Goal: Task Accomplishment & Management: Manage account settings

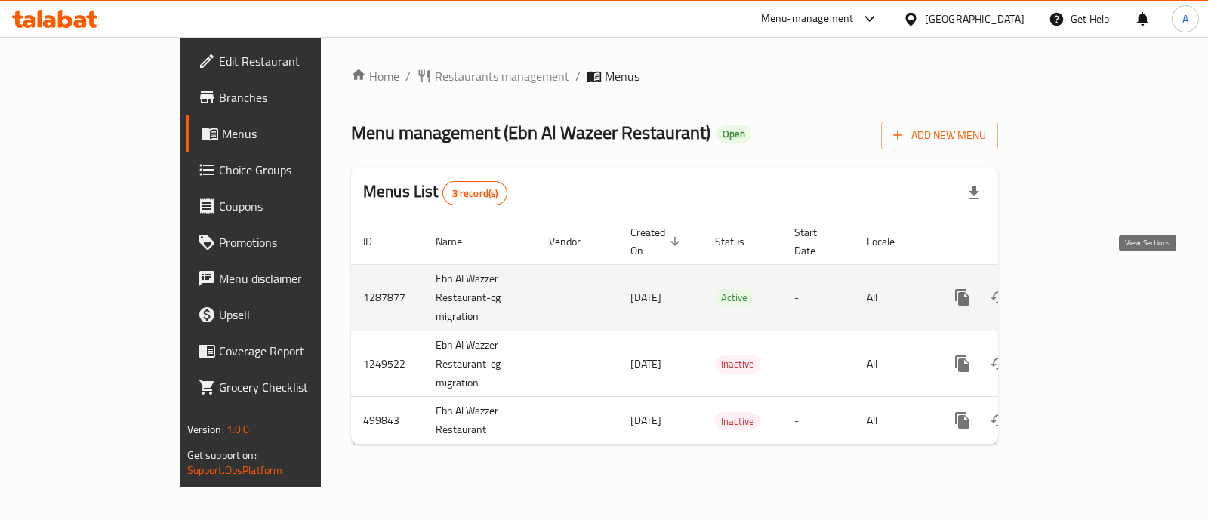
click at [1078, 291] on icon "enhanced table" at bounding box center [1072, 298] width 14 height 14
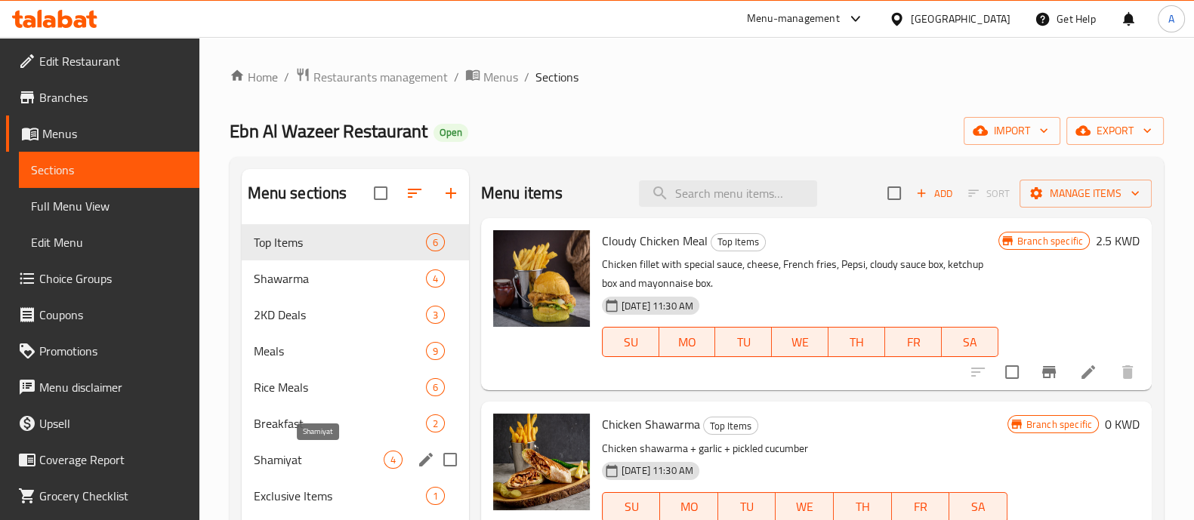
click at [295, 464] on span "Shamiyat" at bounding box center [319, 460] width 130 height 18
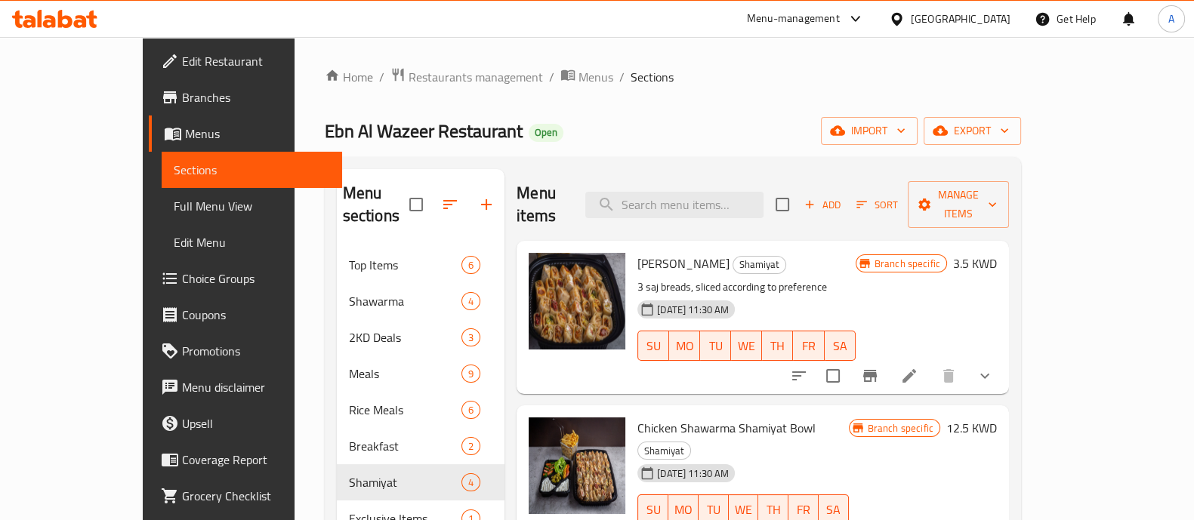
click at [994, 367] on icon "show more" at bounding box center [985, 376] width 18 height 18
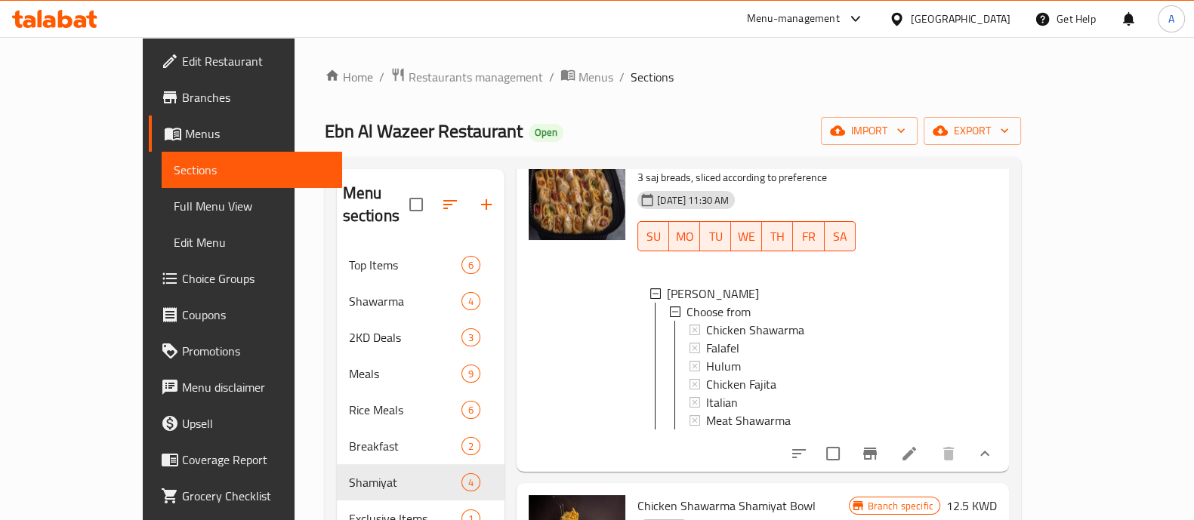
scroll to position [69, 0]
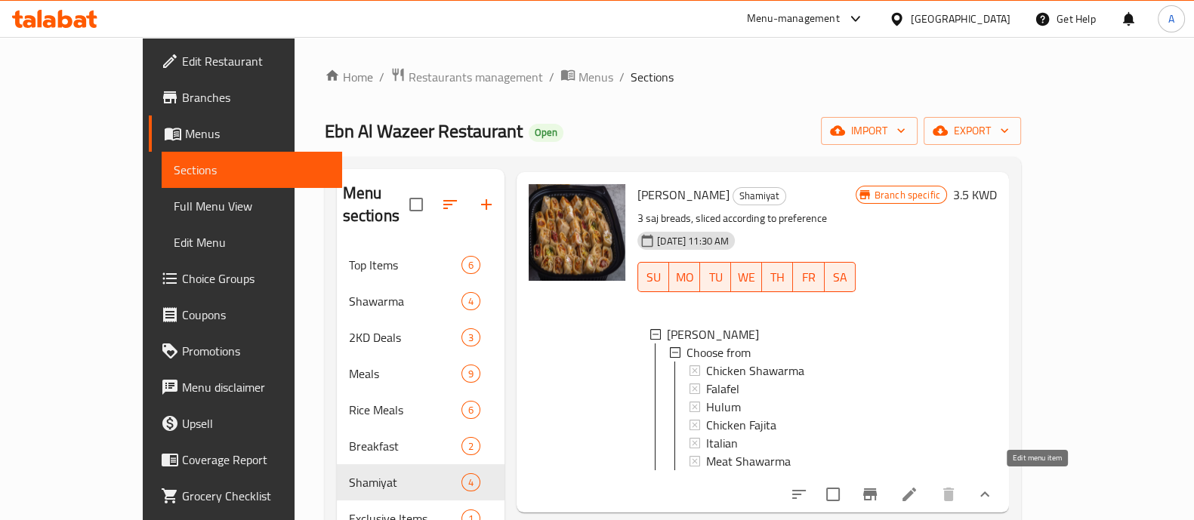
click at [918, 486] on icon at bounding box center [909, 495] width 18 height 18
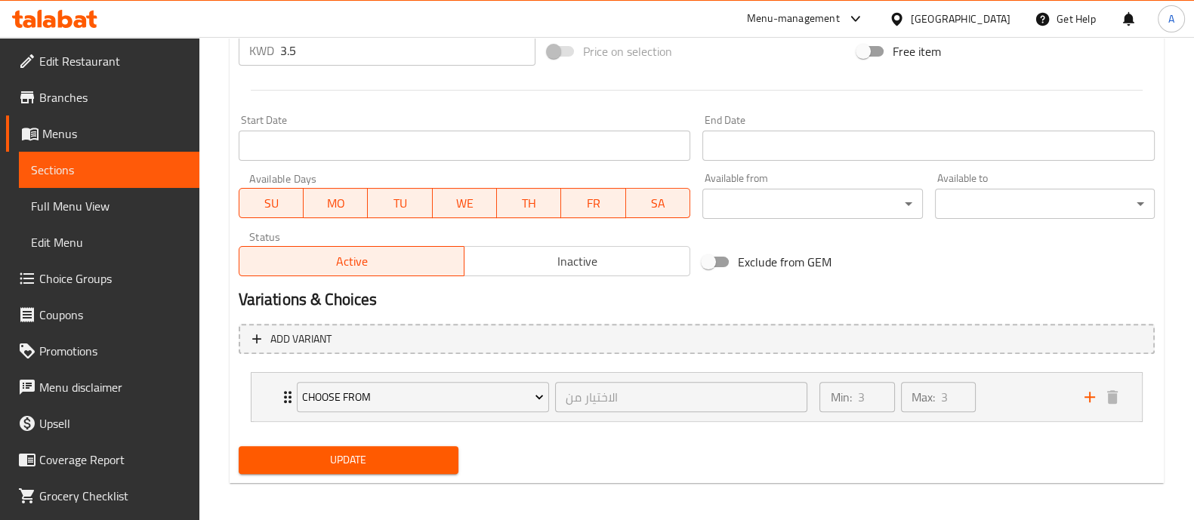
scroll to position [592, 0]
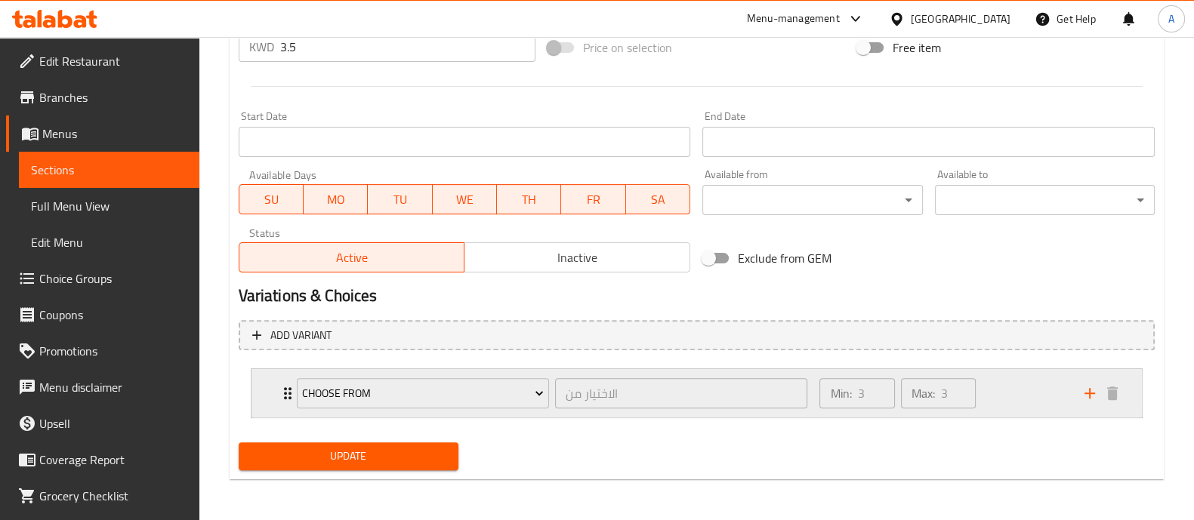
click at [284, 391] on icon "Expand" at bounding box center [288, 393] width 8 height 12
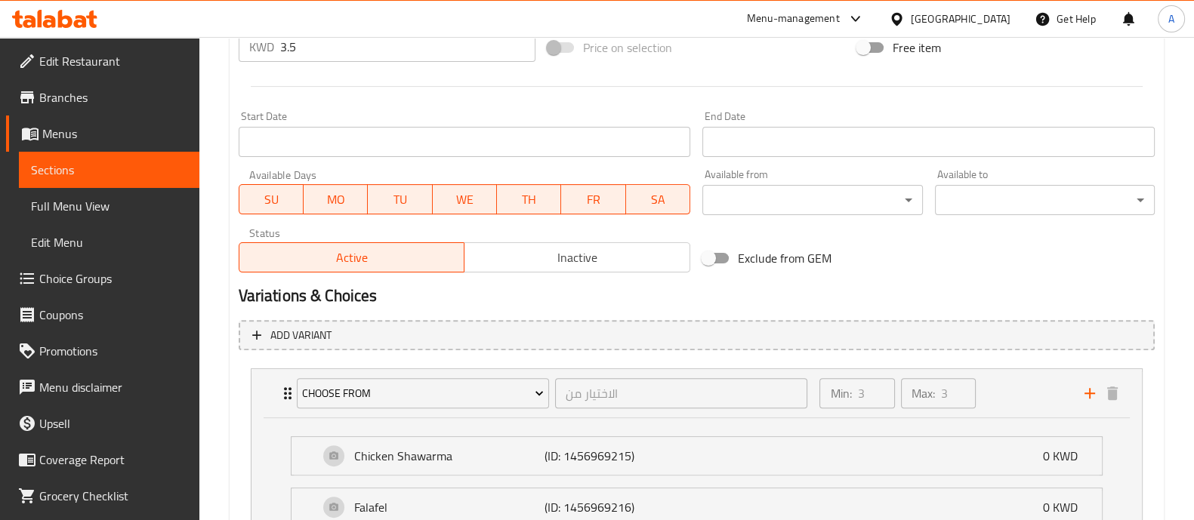
click at [76, 281] on span "Choice Groups" at bounding box center [113, 279] width 148 height 18
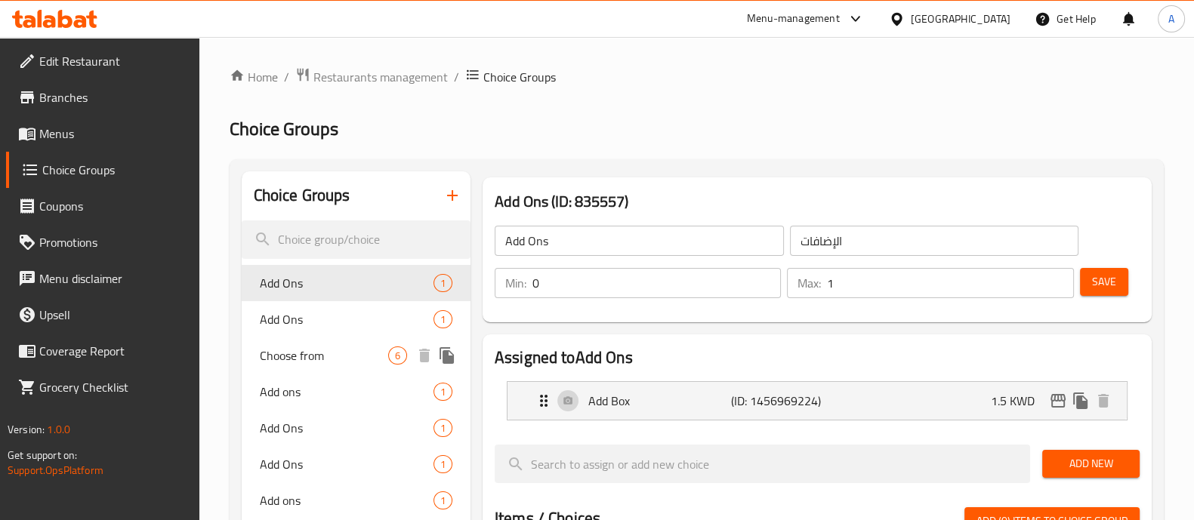
click at [310, 356] on span "Choose from" at bounding box center [324, 356] width 128 height 18
type input "Choose from"
type input "الاختيار من"
type input "3"
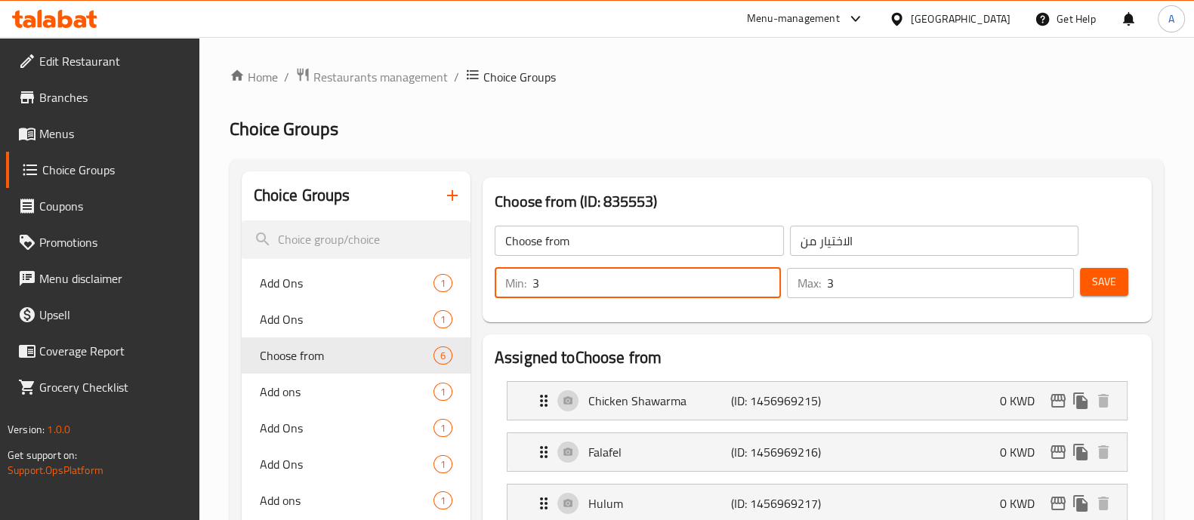
drag, startPoint x: 554, startPoint y: 281, endPoint x: 525, endPoint y: 282, distance: 28.7
click at [529, 282] on div "Min: 3 ​" at bounding box center [638, 283] width 286 height 30
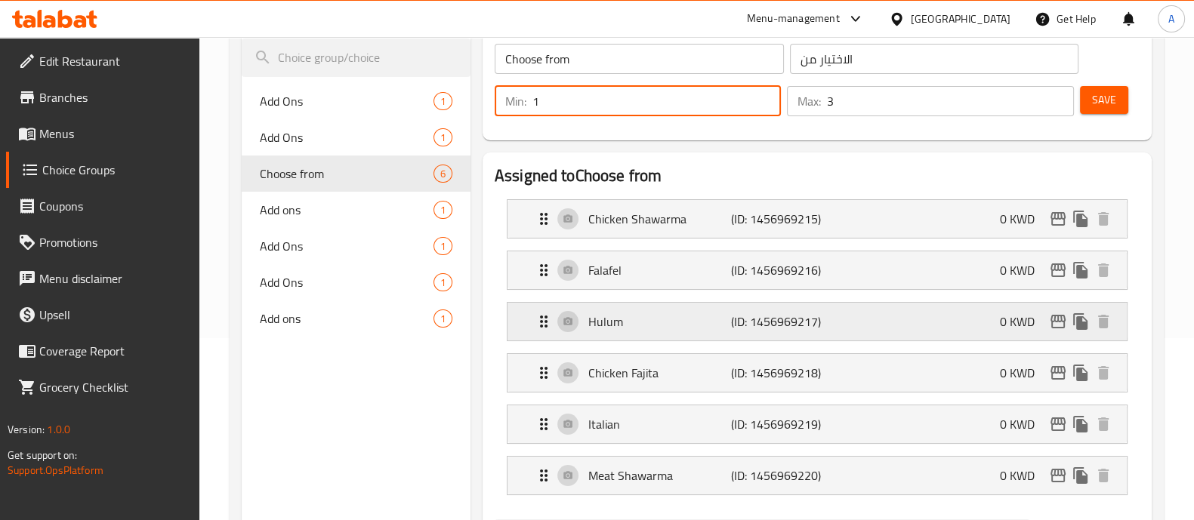
scroll to position [188, 0]
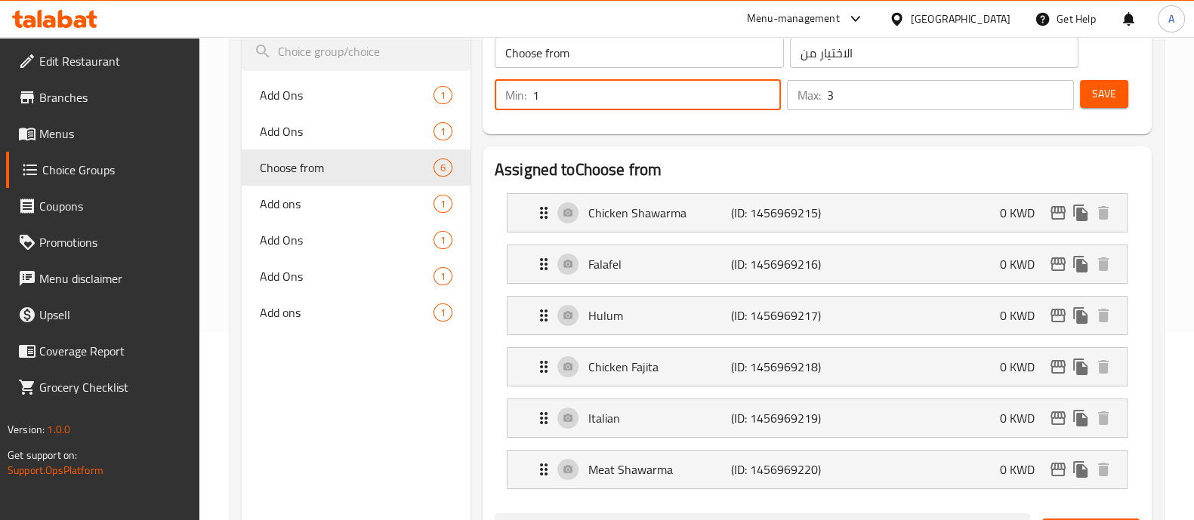
type input "1"
click at [1183, 301] on div "Home / Restaurants management / Choice Groups Choice Groups Choice Groups Add O…" at bounding box center [696, 471] width 995 height 1245
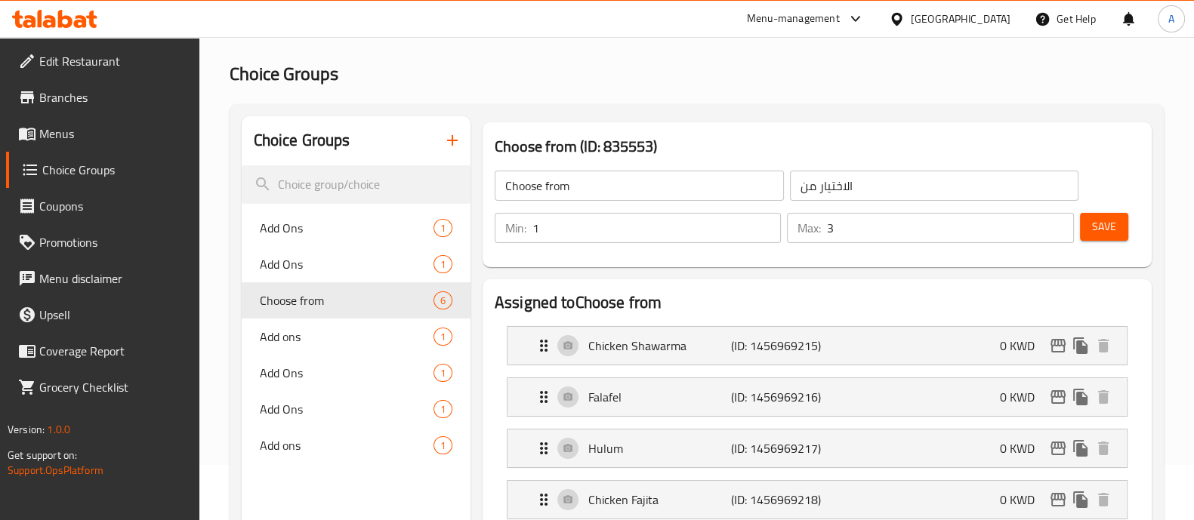
scroll to position [0, 0]
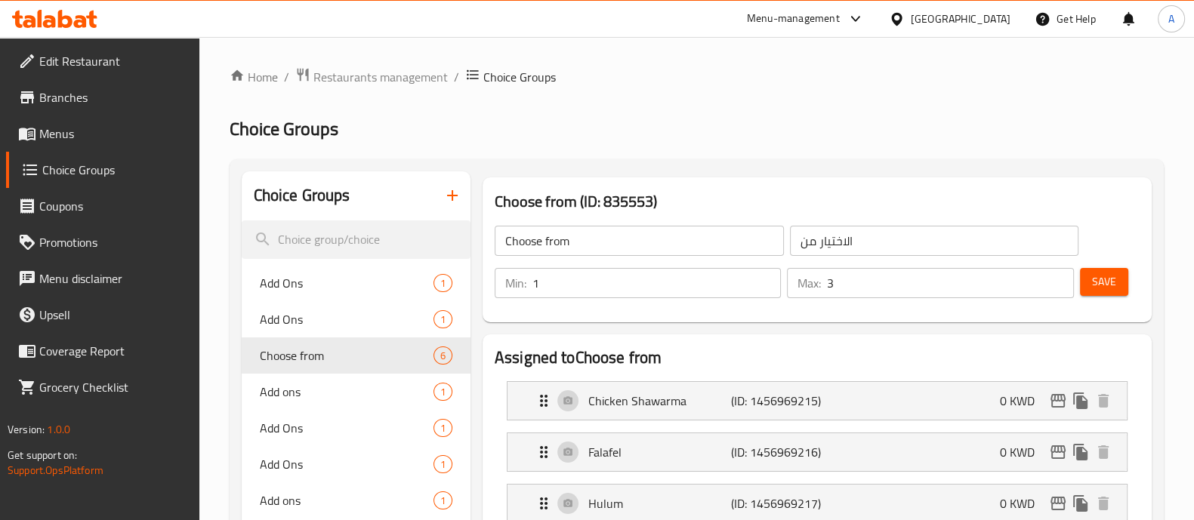
click at [1103, 278] on span "Save" at bounding box center [1104, 282] width 24 height 19
click at [376, 79] on span "Restaurants management" at bounding box center [380, 77] width 134 height 18
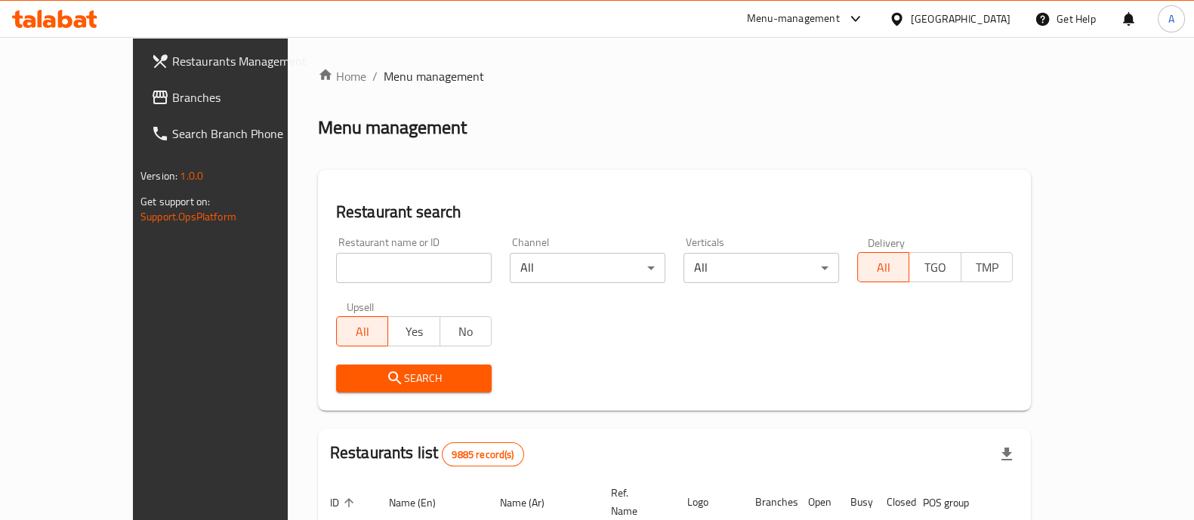
click at [339, 261] on input "search" at bounding box center [414, 268] width 156 height 30
type input "Cold stone creamery"
click at [388, 379] on icon "submit" at bounding box center [394, 378] width 13 height 13
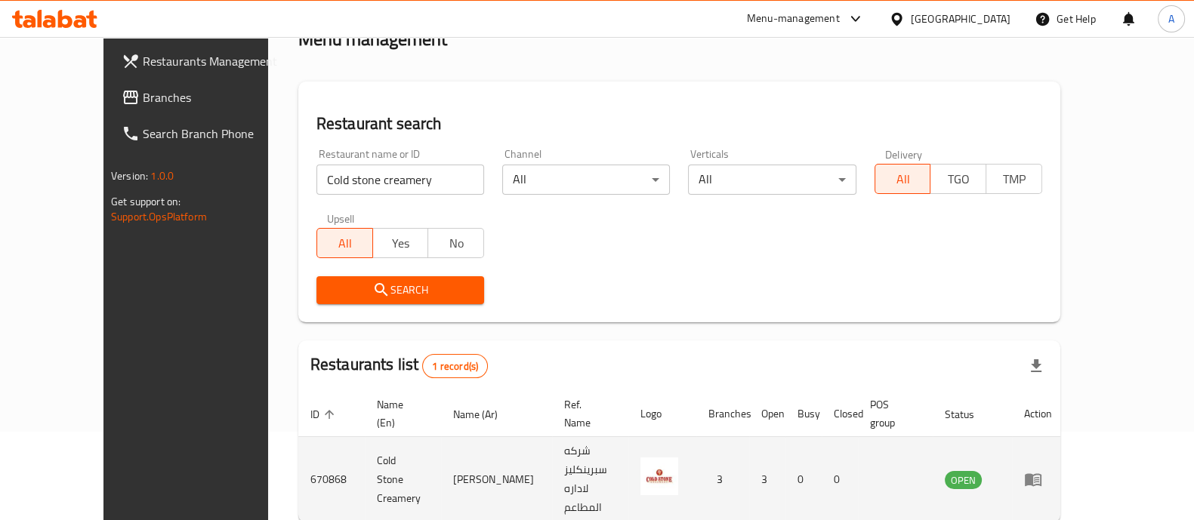
scroll to position [123, 0]
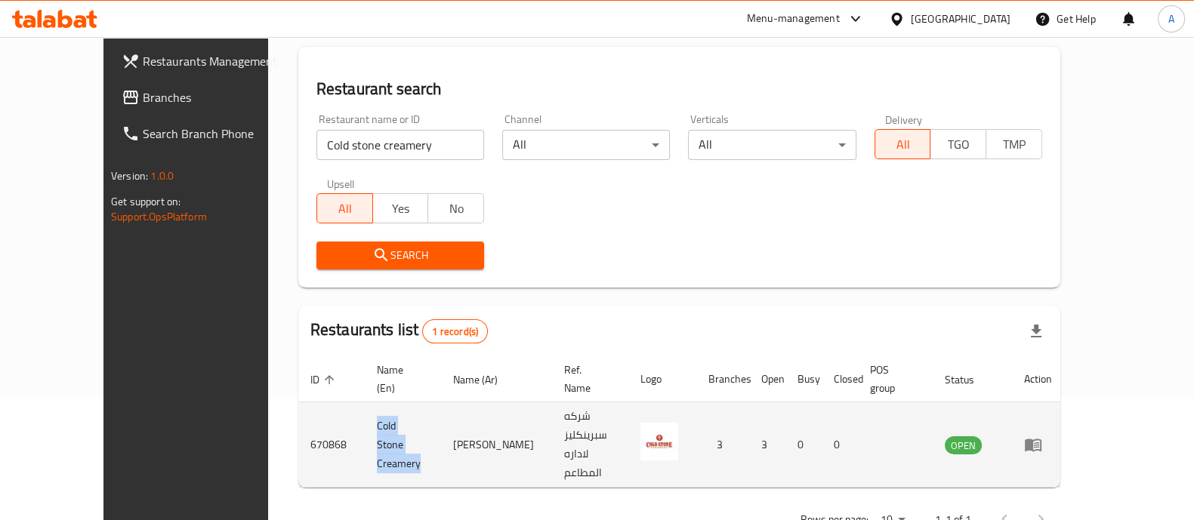
drag, startPoint x: 400, startPoint y: 411, endPoint x: 308, endPoint y: 414, distance: 91.4
click at [365, 414] on td "Cold Stone Creamery" at bounding box center [403, 445] width 76 height 85
copy td "Cold Stone Creamery"
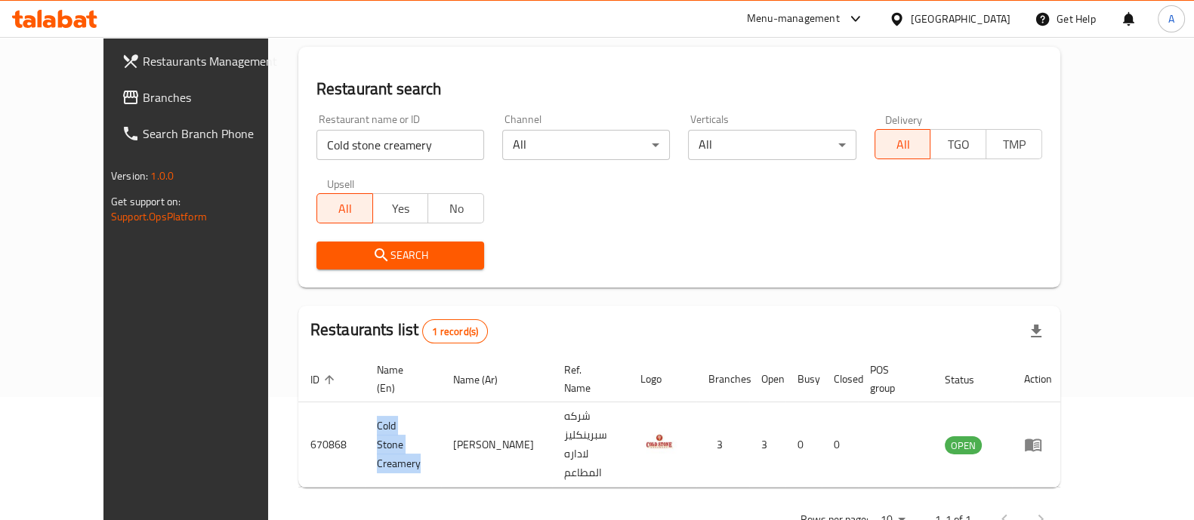
click at [66, 22] on icon at bounding box center [54, 19] width 85 height 18
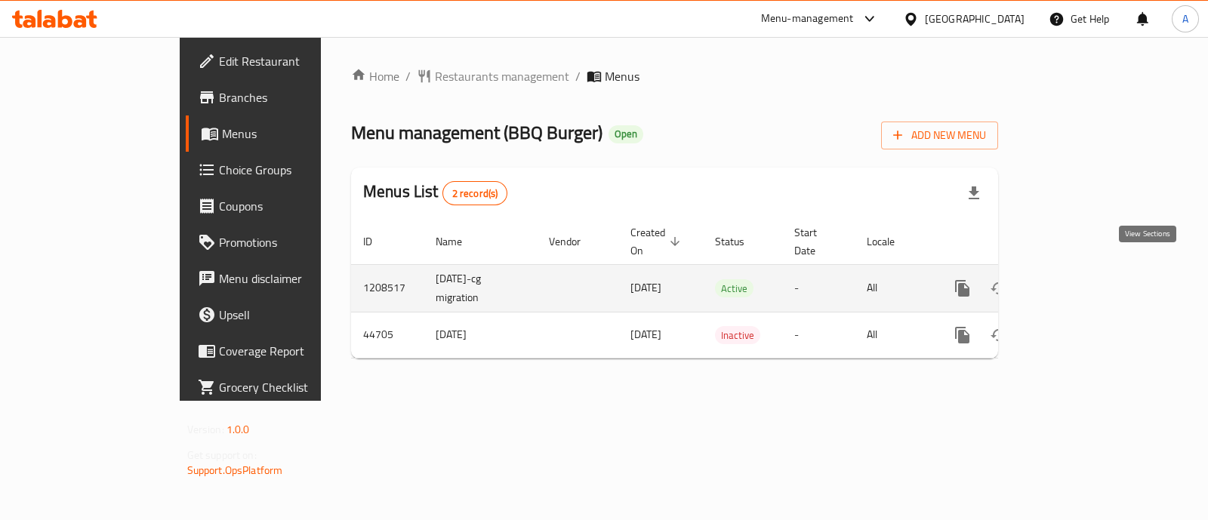
click at [1081, 279] on icon "enhanced table" at bounding box center [1072, 288] width 18 height 18
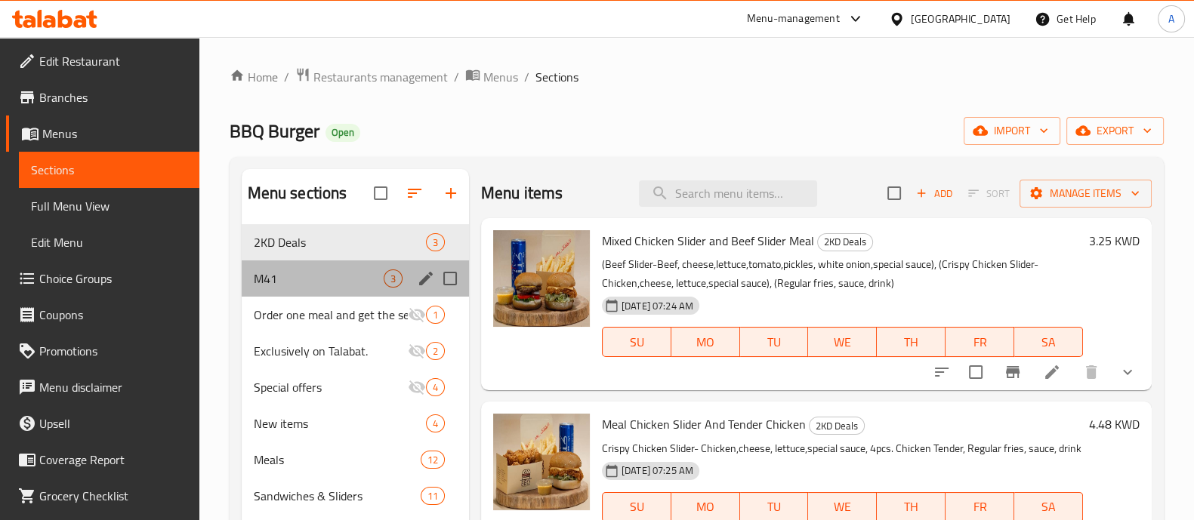
click at [301, 267] on div "M41 3" at bounding box center [355, 279] width 227 height 36
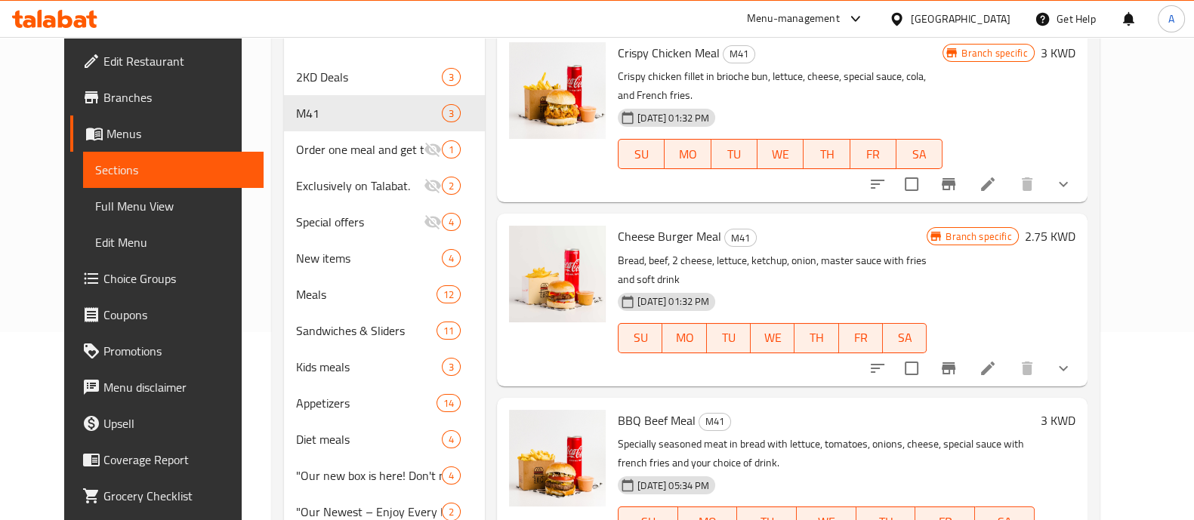
scroll to position [283, 0]
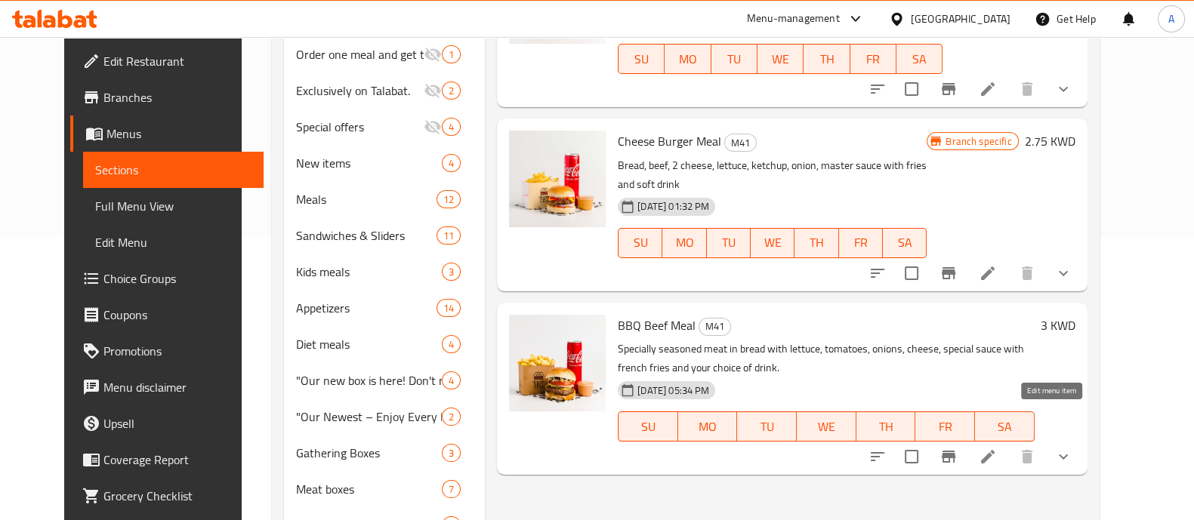
click at [997, 448] on icon at bounding box center [988, 457] width 18 height 18
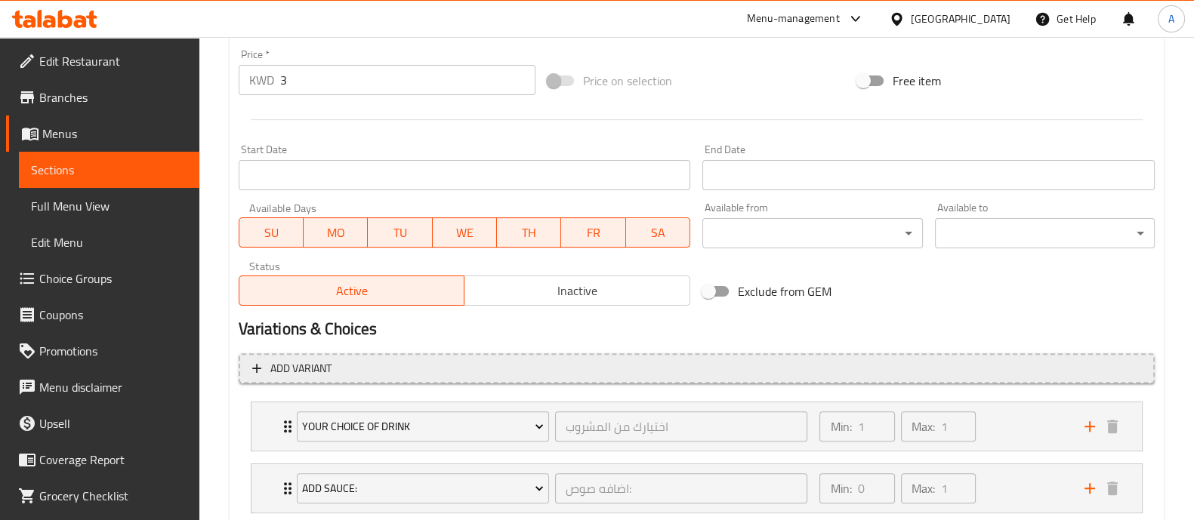
scroll to position [566, 0]
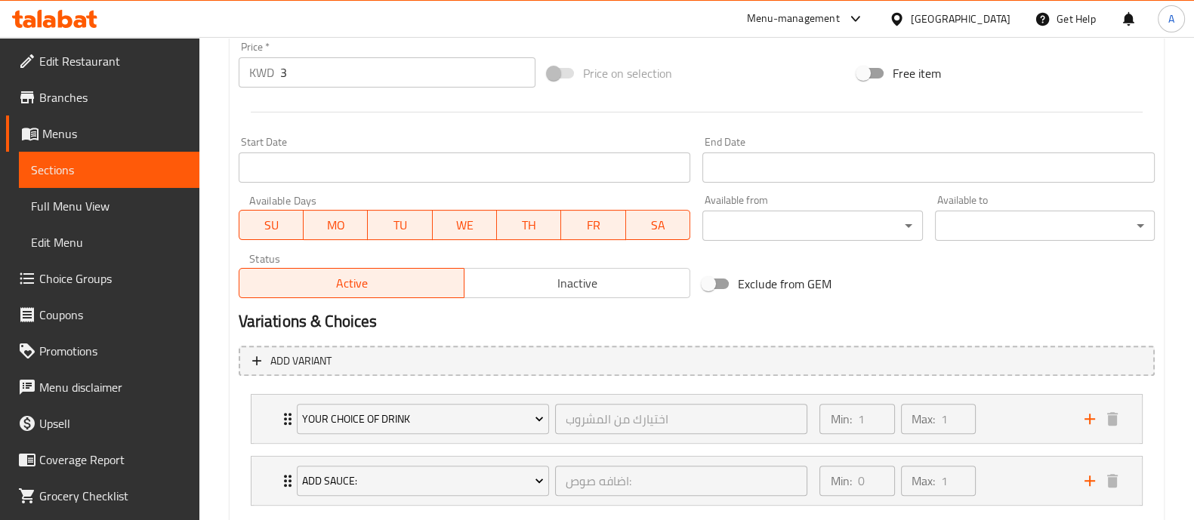
click at [517, 279] on span "Inactive" at bounding box center [578, 284] width 214 height 22
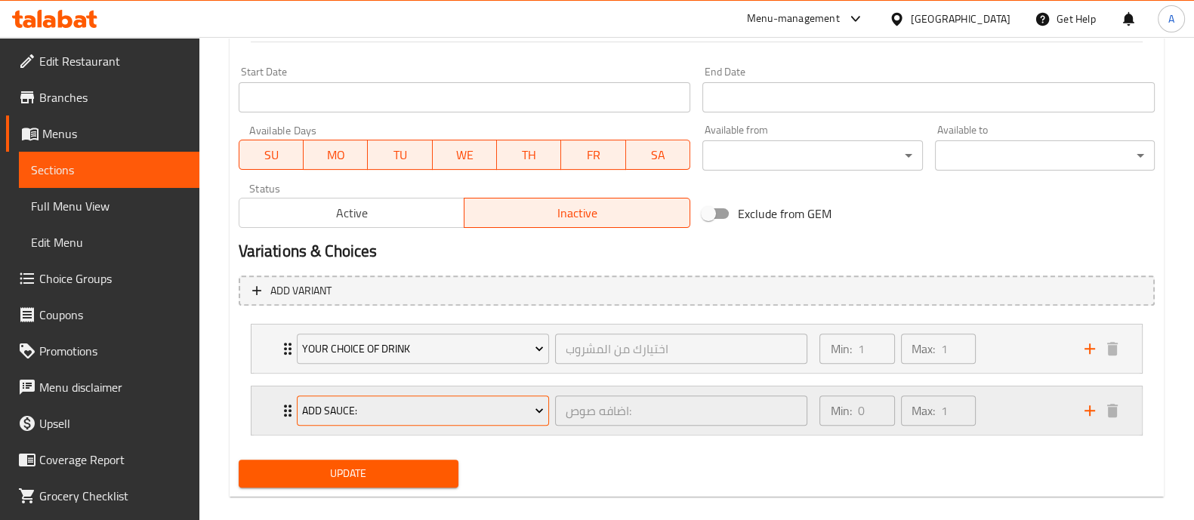
scroll to position [654, 0]
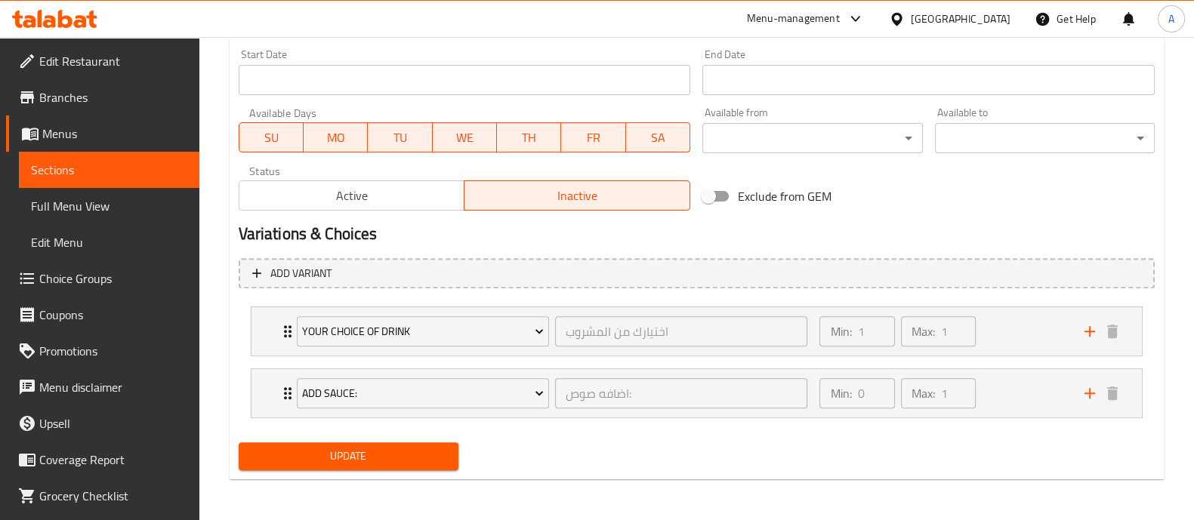
click at [375, 458] on span "Update" at bounding box center [349, 456] width 196 height 19
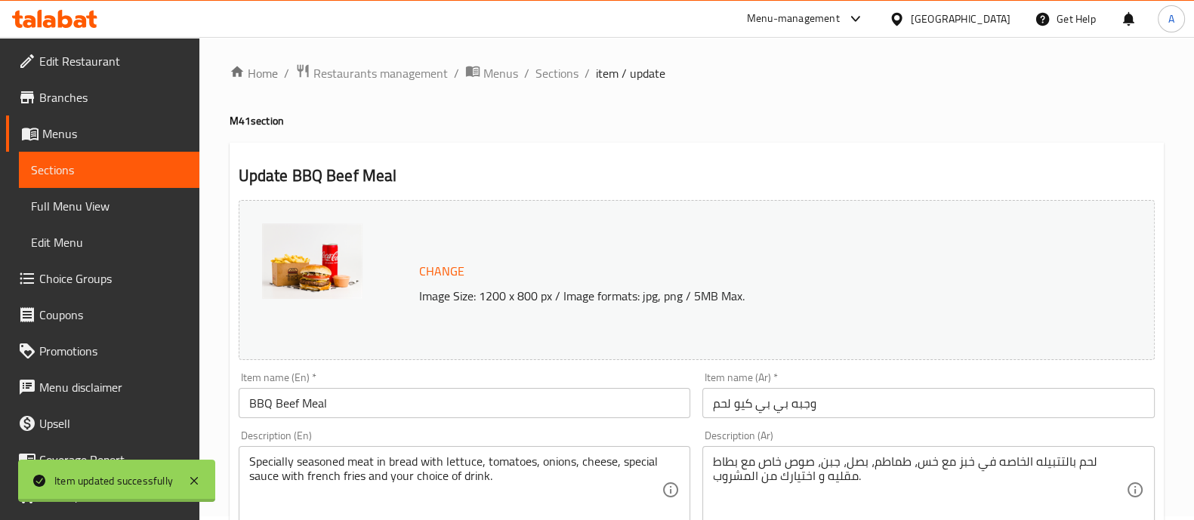
scroll to position [0, 0]
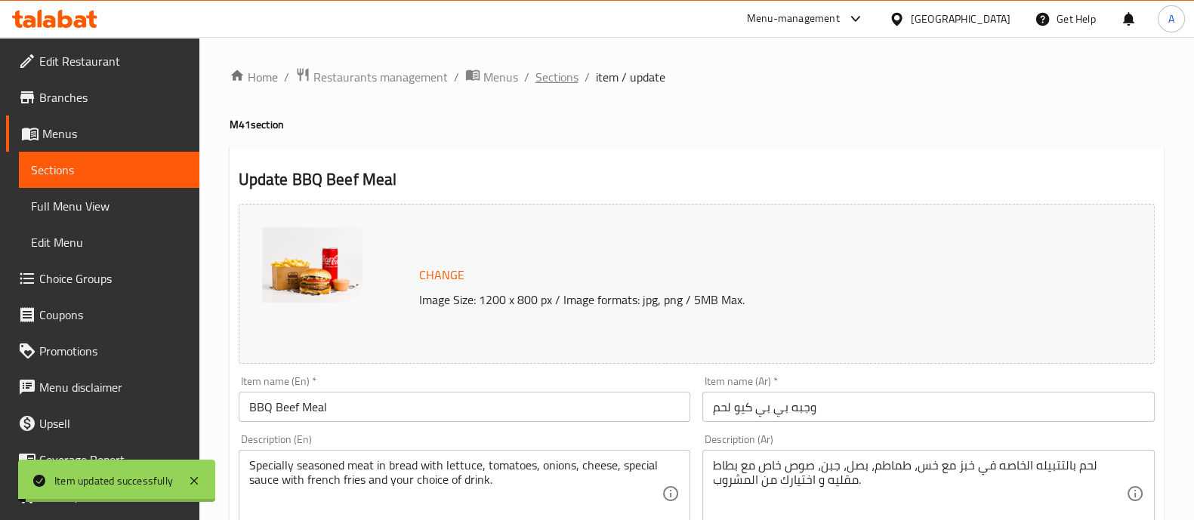
click at [549, 81] on span "Sections" at bounding box center [556, 77] width 43 height 18
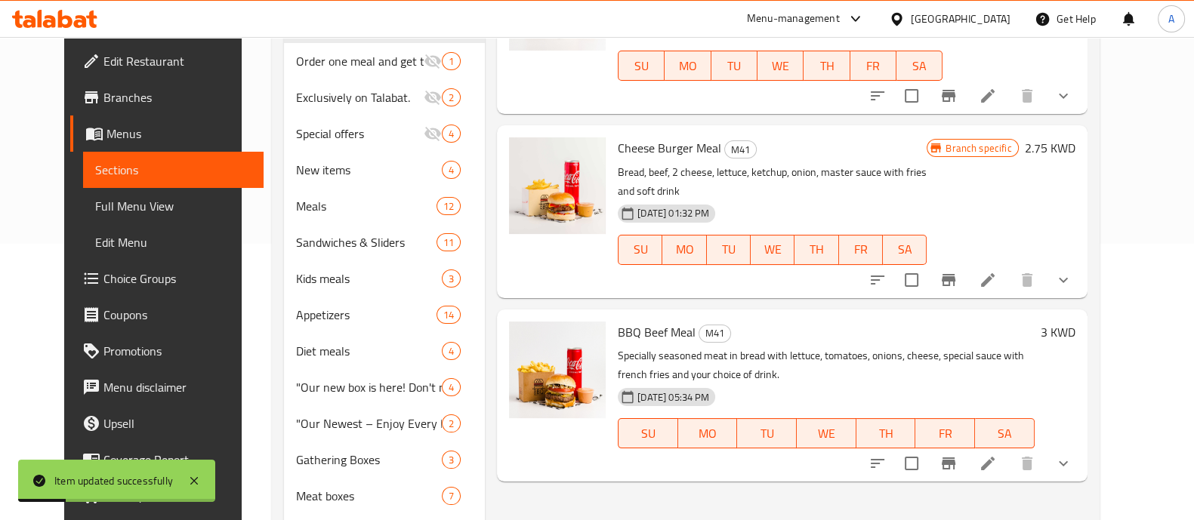
scroll to position [283, 0]
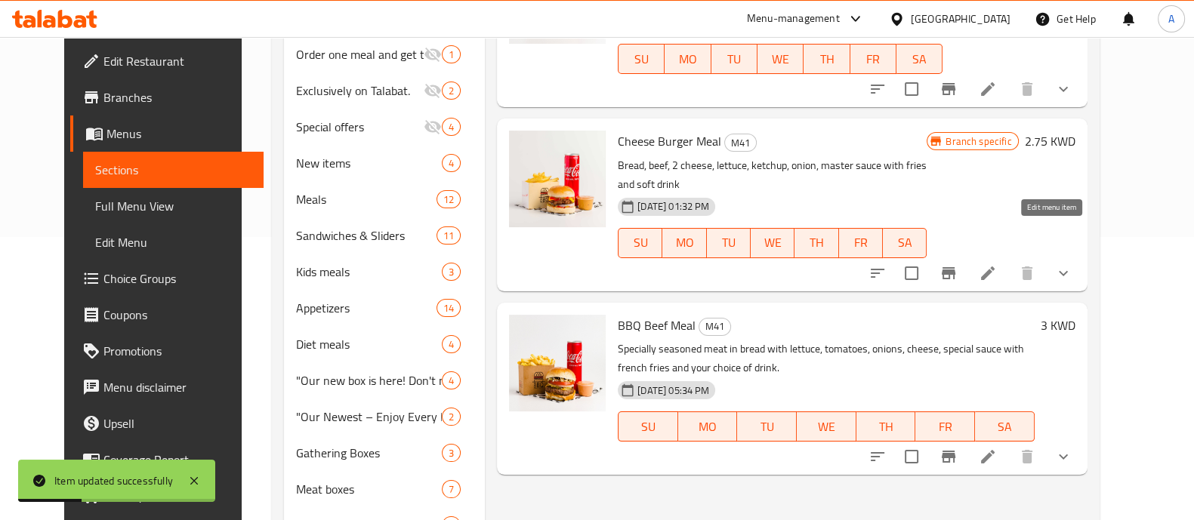
click at [997, 264] on icon at bounding box center [988, 273] width 18 height 18
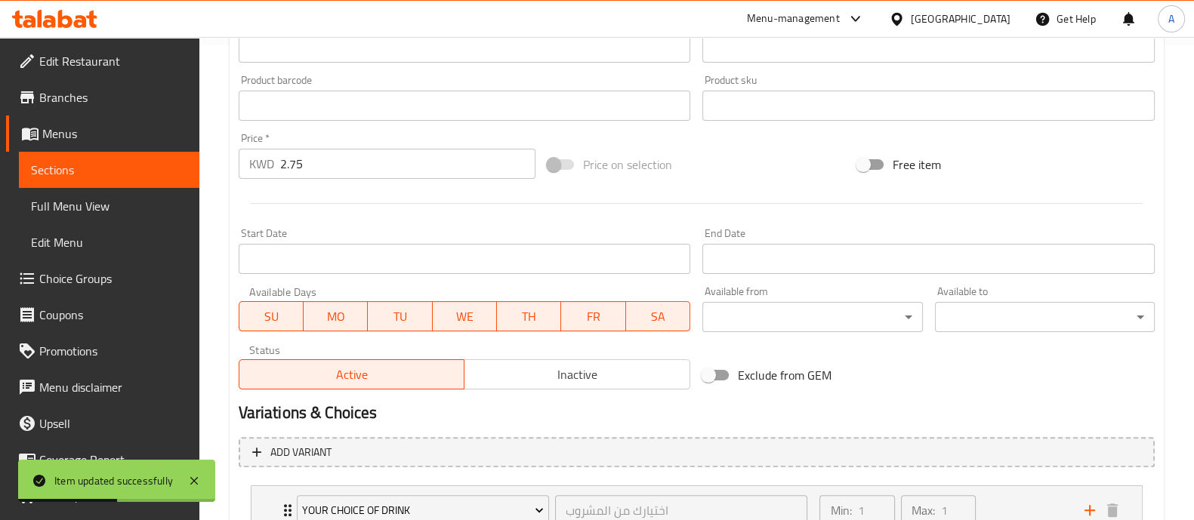
scroll to position [566, 0]
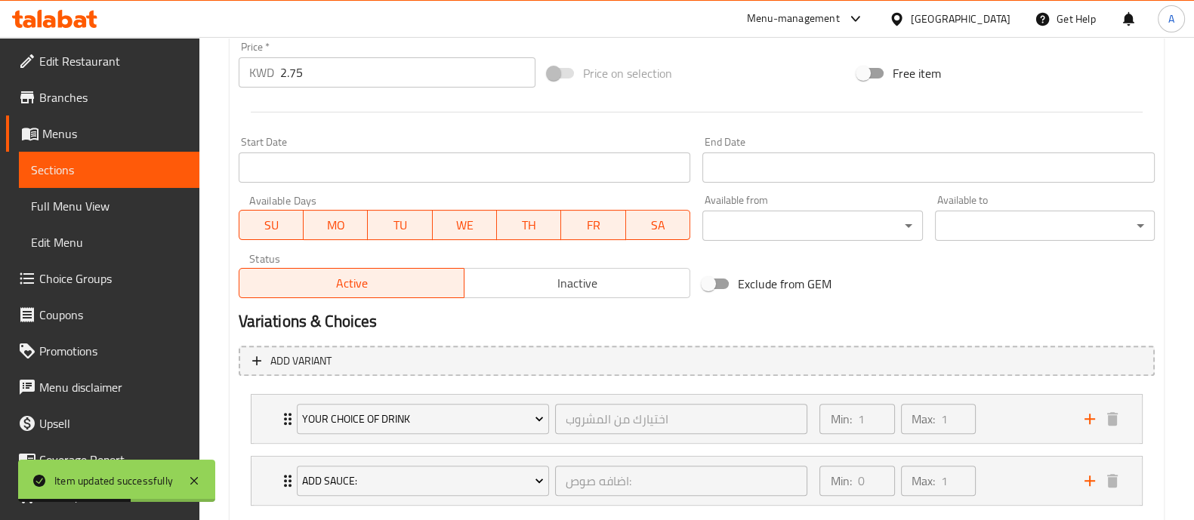
click at [514, 289] on span "Inactive" at bounding box center [578, 284] width 214 height 22
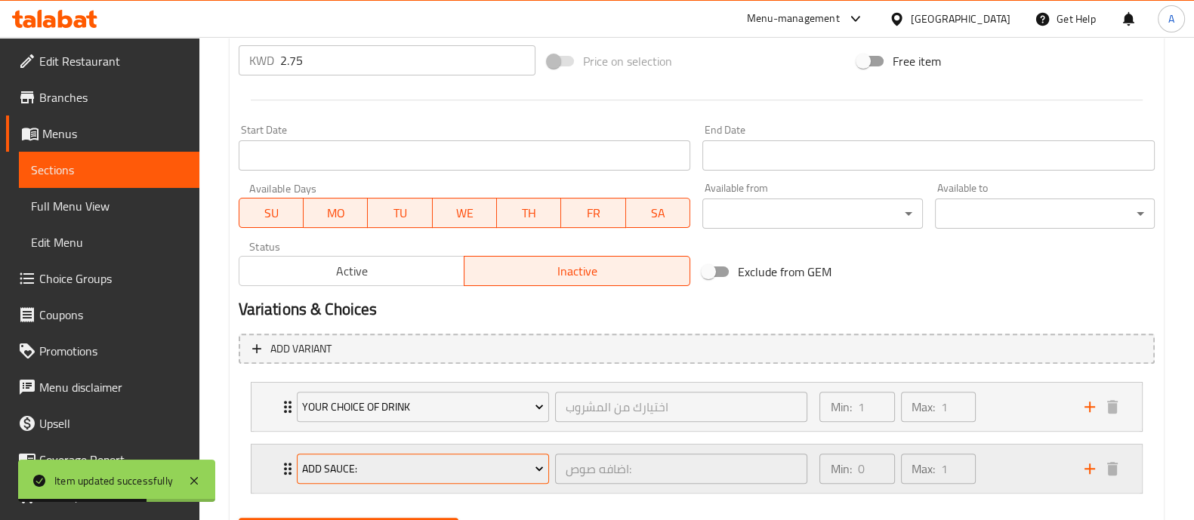
scroll to position [654, 0]
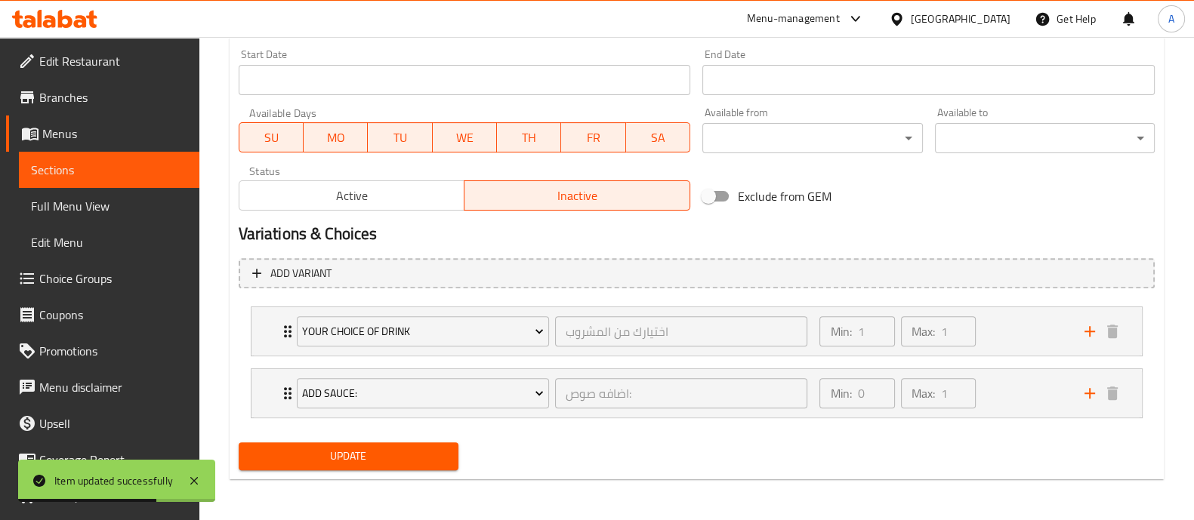
click at [412, 449] on span "Update" at bounding box center [349, 456] width 196 height 19
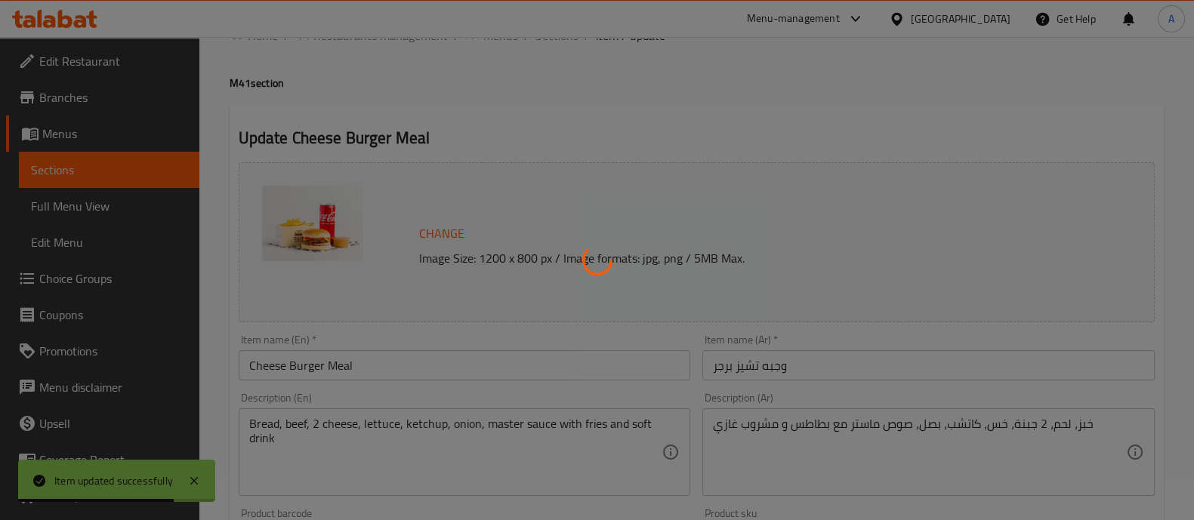
scroll to position [0, 0]
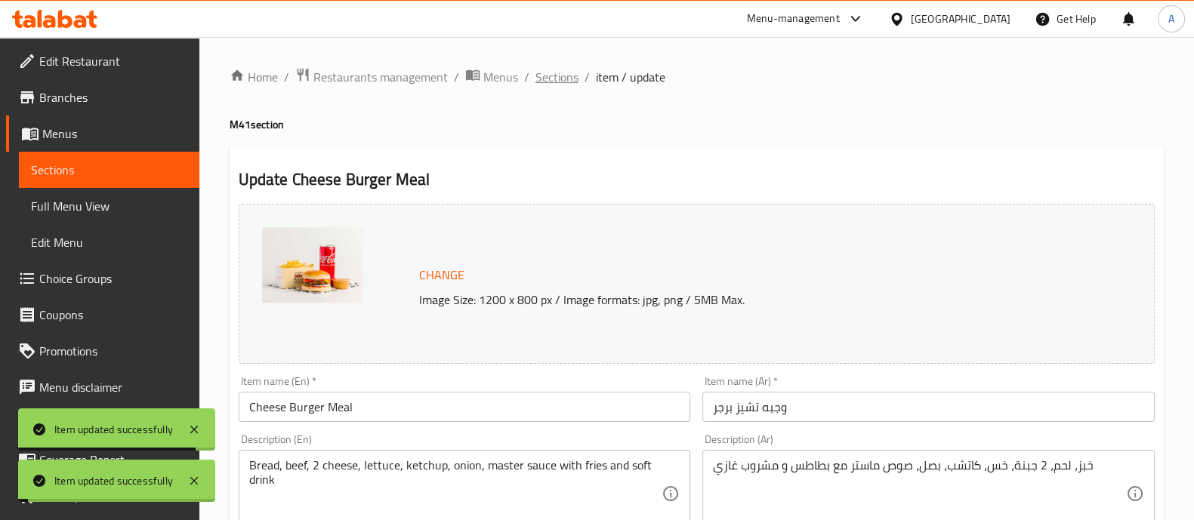
click at [551, 77] on span "Sections" at bounding box center [556, 77] width 43 height 18
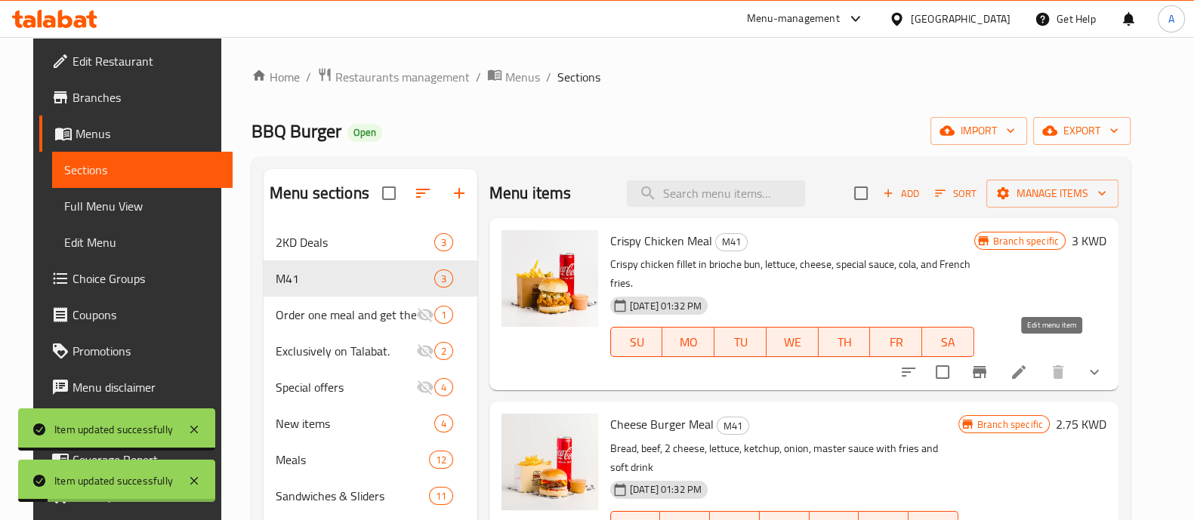
click at [1026, 366] on icon at bounding box center [1019, 373] width 14 height 14
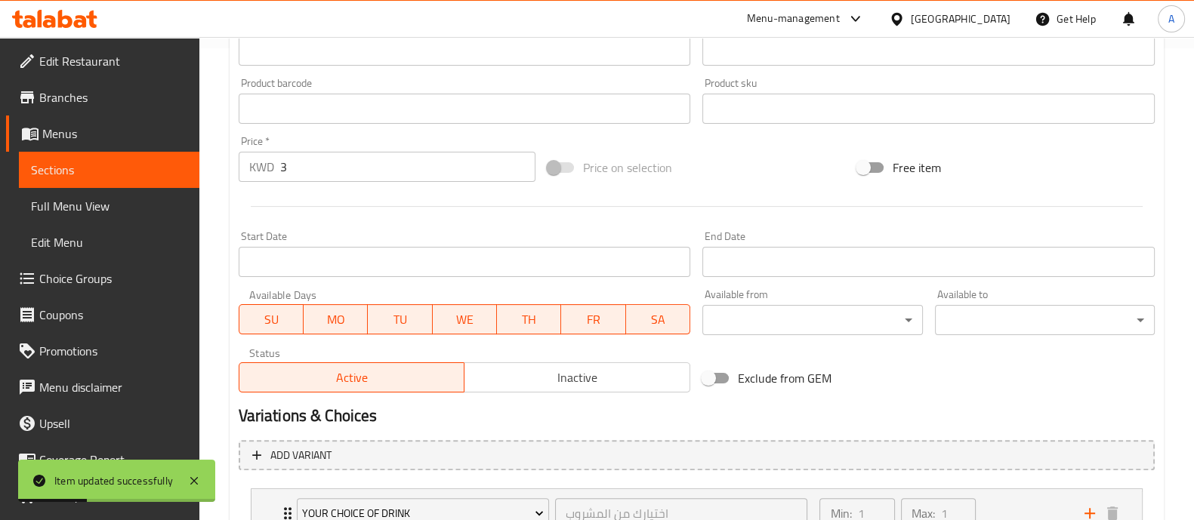
click at [502, 375] on span "Inactive" at bounding box center [578, 378] width 214 height 22
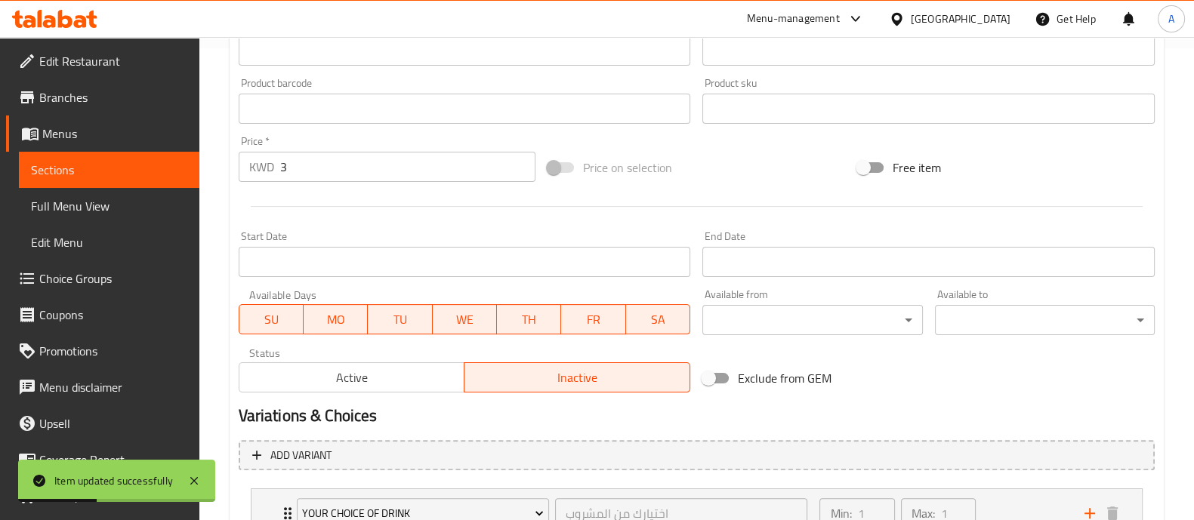
scroll to position [654, 0]
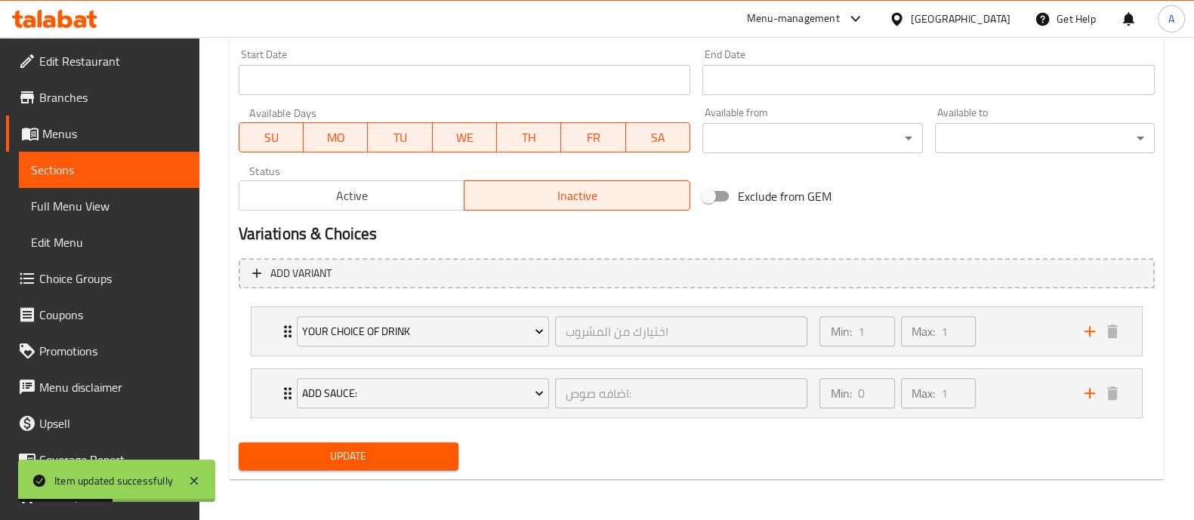
click at [385, 451] on span "Update" at bounding box center [349, 456] width 196 height 19
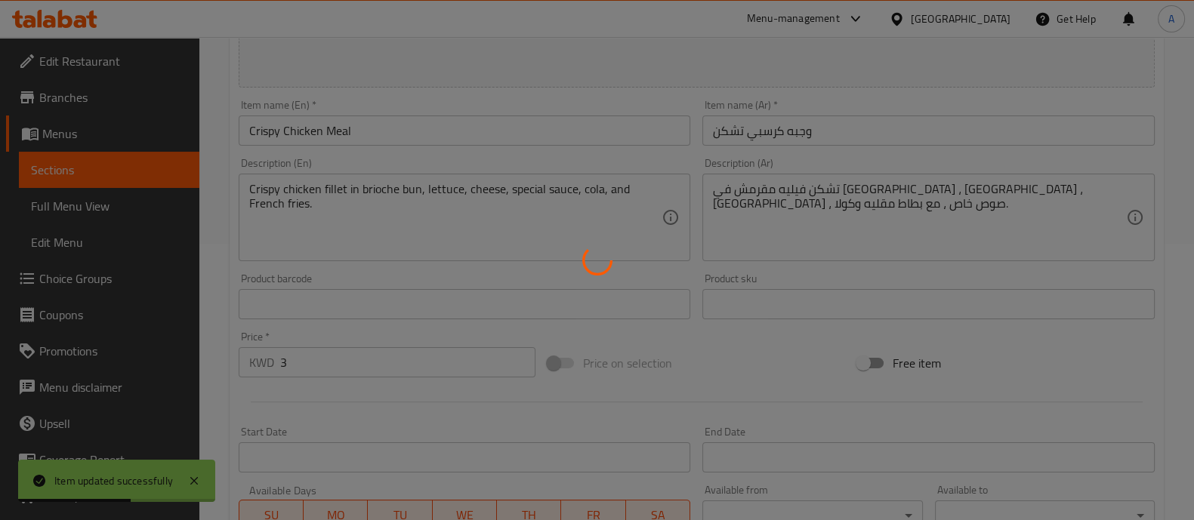
scroll to position [0, 0]
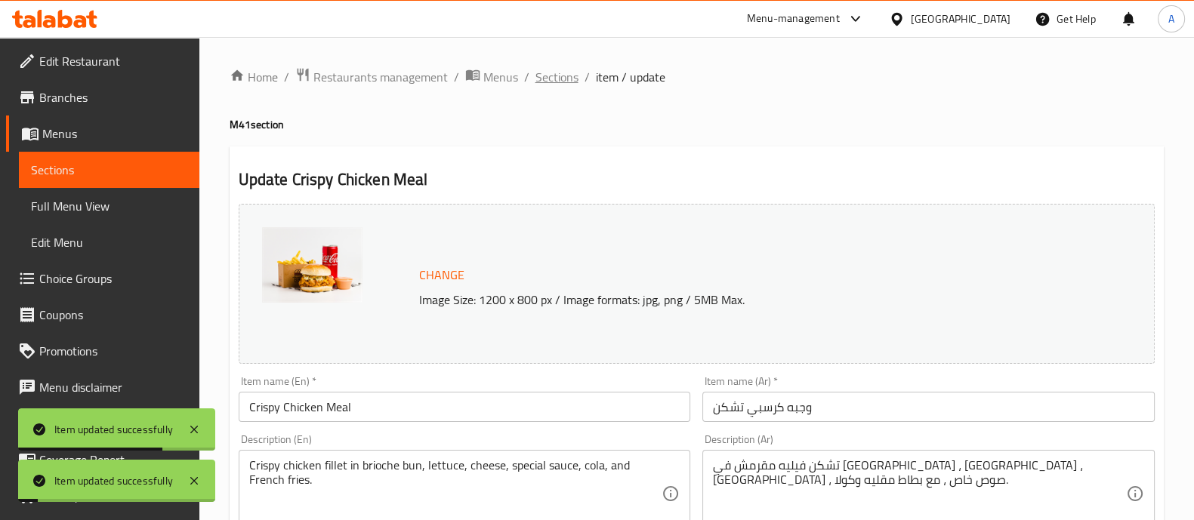
click at [546, 81] on span "Sections" at bounding box center [556, 77] width 43 height 18
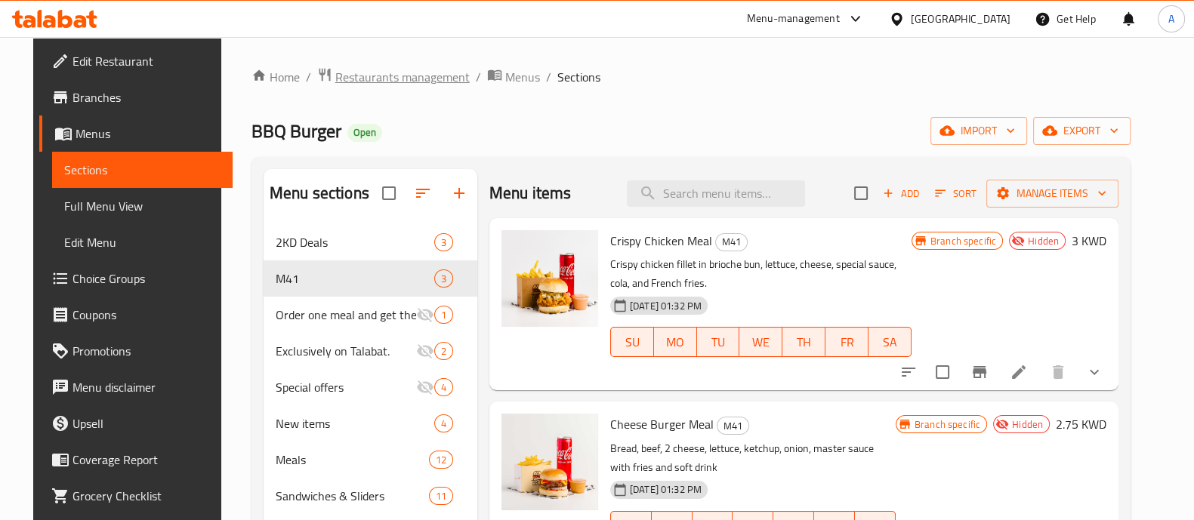
click at [373, 79] on span "Restaurants management" at bounding box center [402, 77] width 134 height 18
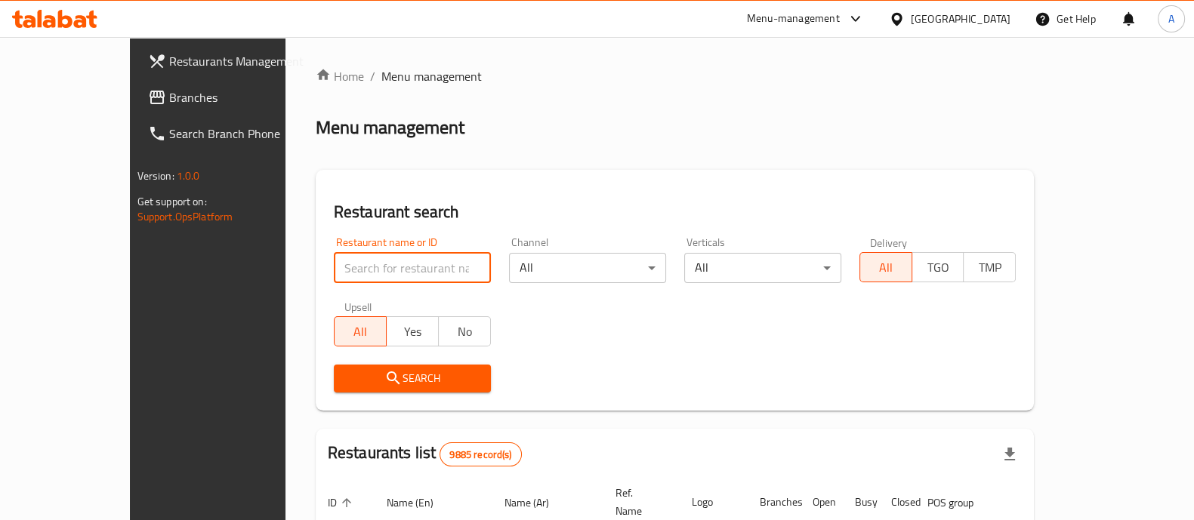
click at [334, 269] on input "search" at bounding box center [412, 268] width 157 height 30
type input "r"
type input "wingstop"
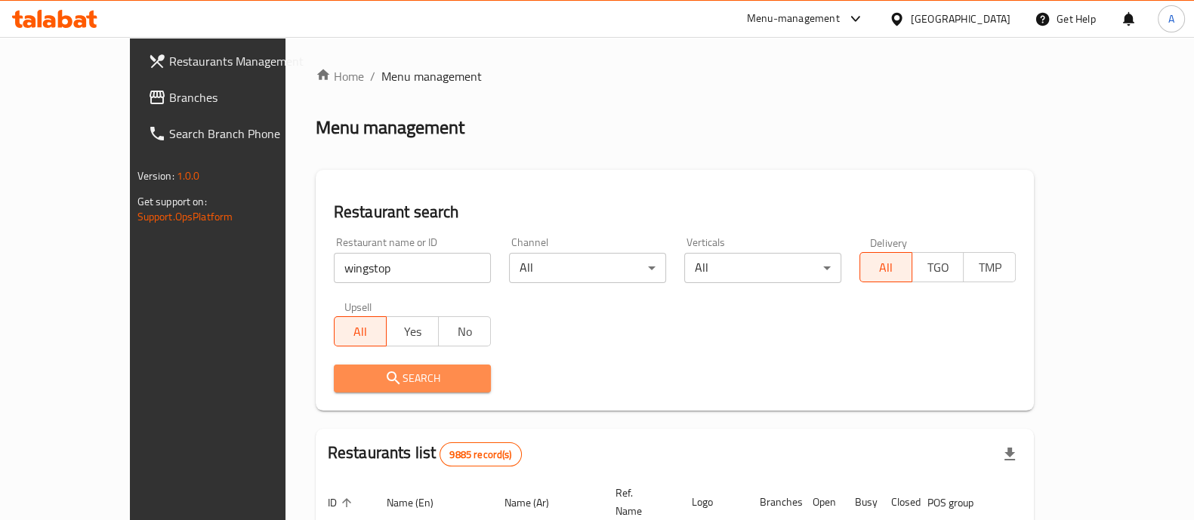
click at [346, 379] on span "Search" at bounding box center [412, 378] width 133 height 19
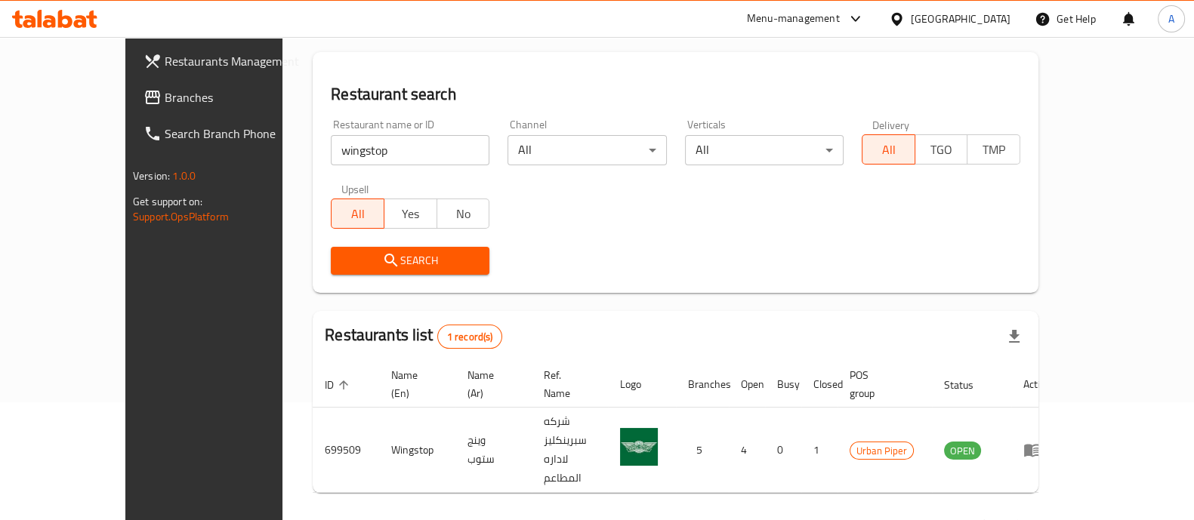
scroll to position [123, 0]
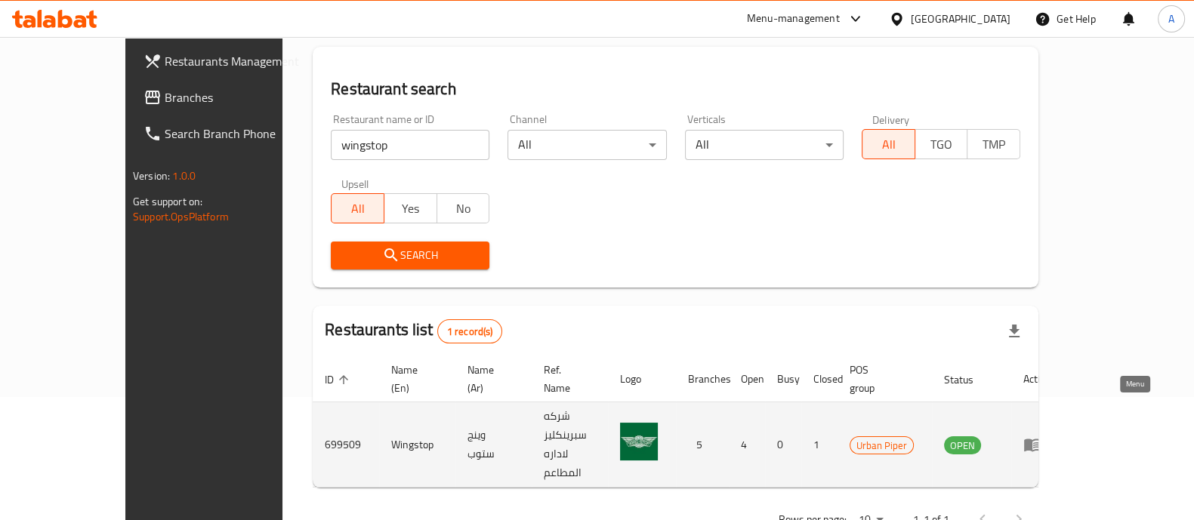
click at [1041, 436] on icon "enhanced table" at bounding box center [1032, 445] width 18 height 18
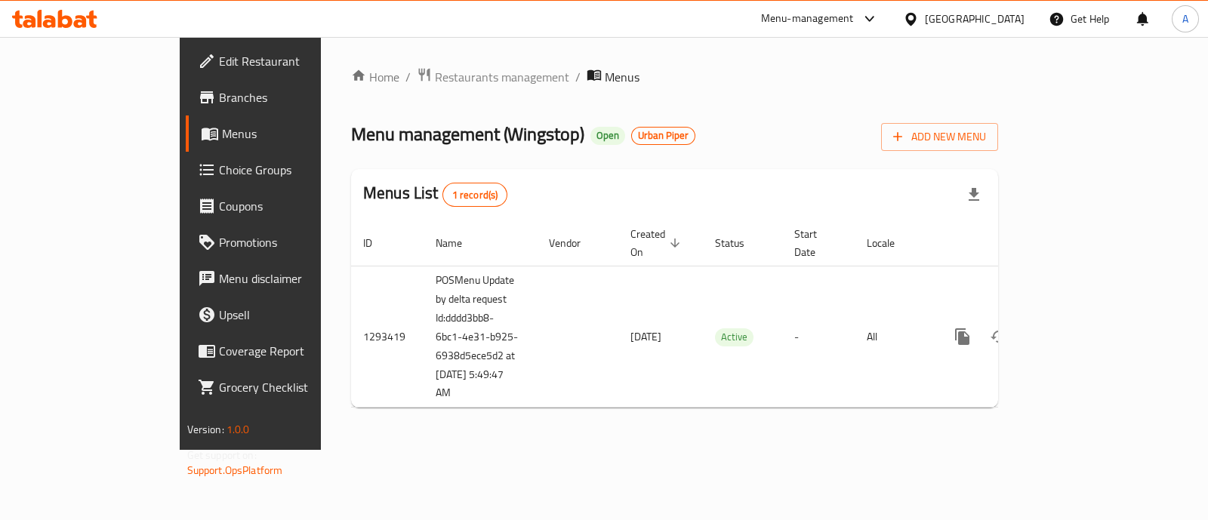
click at [219, 100] on span "Branches" at bounding box center [294, 97] width 150 height 18
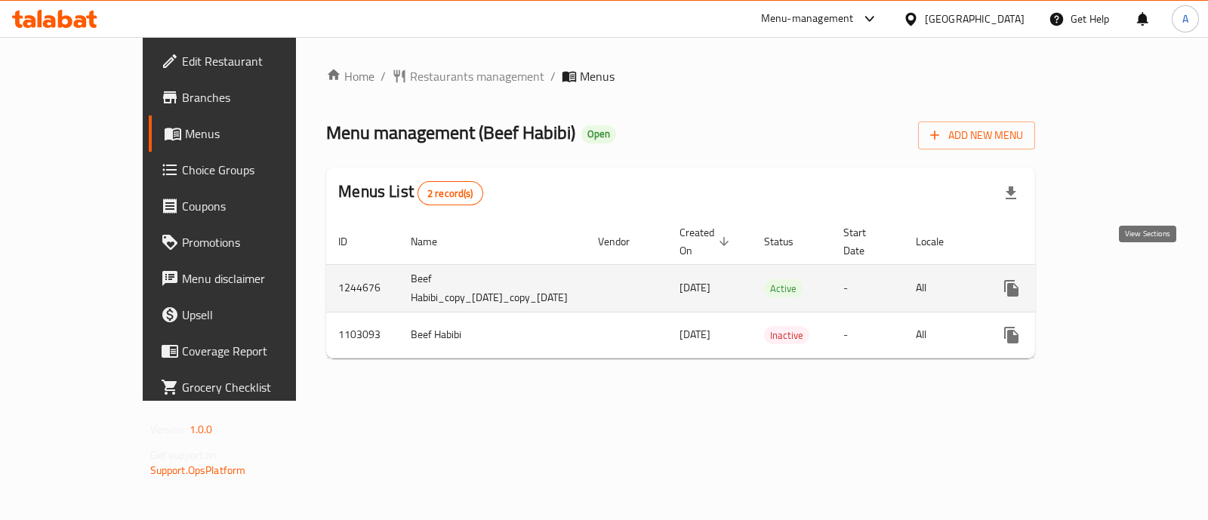
click at [1139, 270] on link "enhanced table" at bounding box center [1121, 288] width 36 height 36
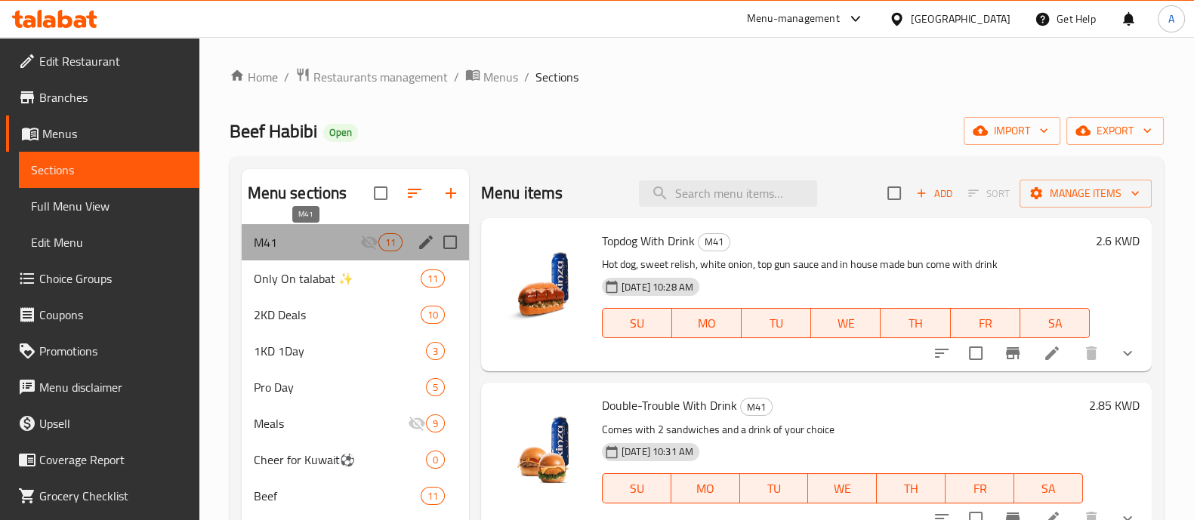
click at [318, 241] on span "M41" at bounding box center [307, 242] width 106 height 18
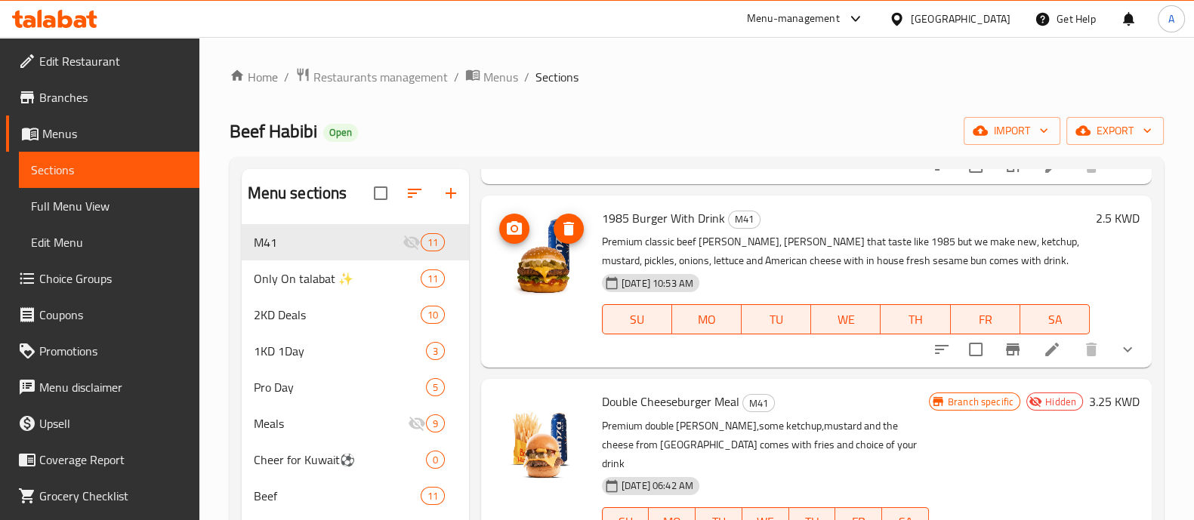
scroll to position [754, 0]
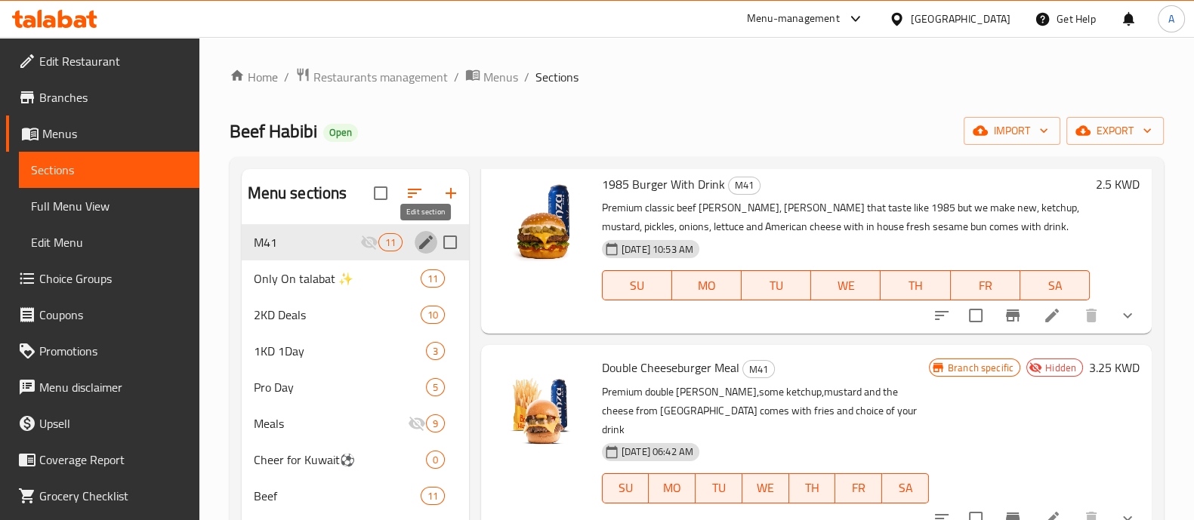
click at [417, 243] on icon "edit" at bounding box center [426, 242] width 18 height 18
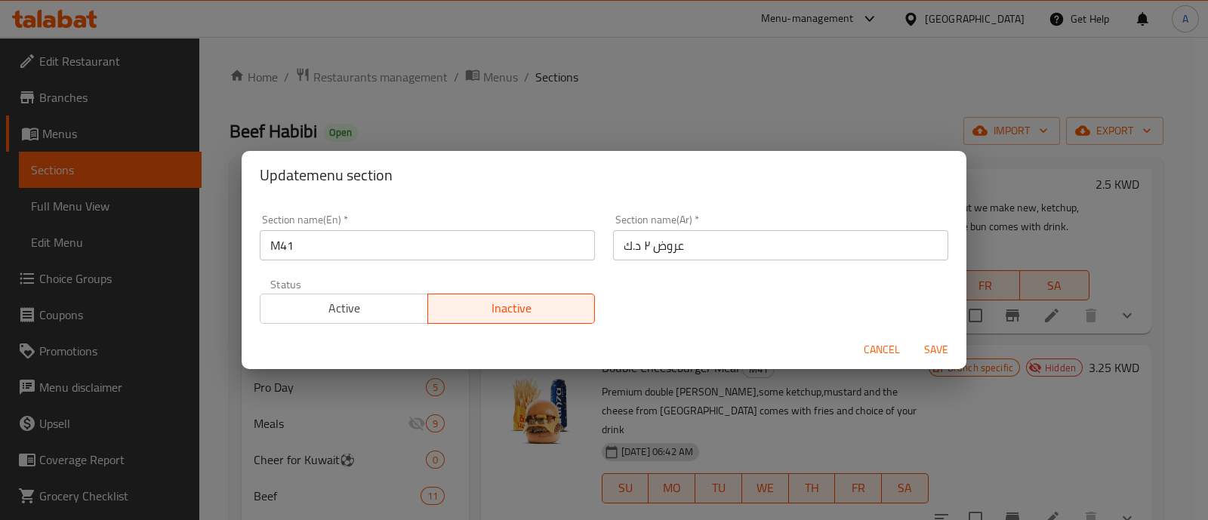
click at [357, 309] on span "Active" at bounding box center [345, 309] width 156 height 22
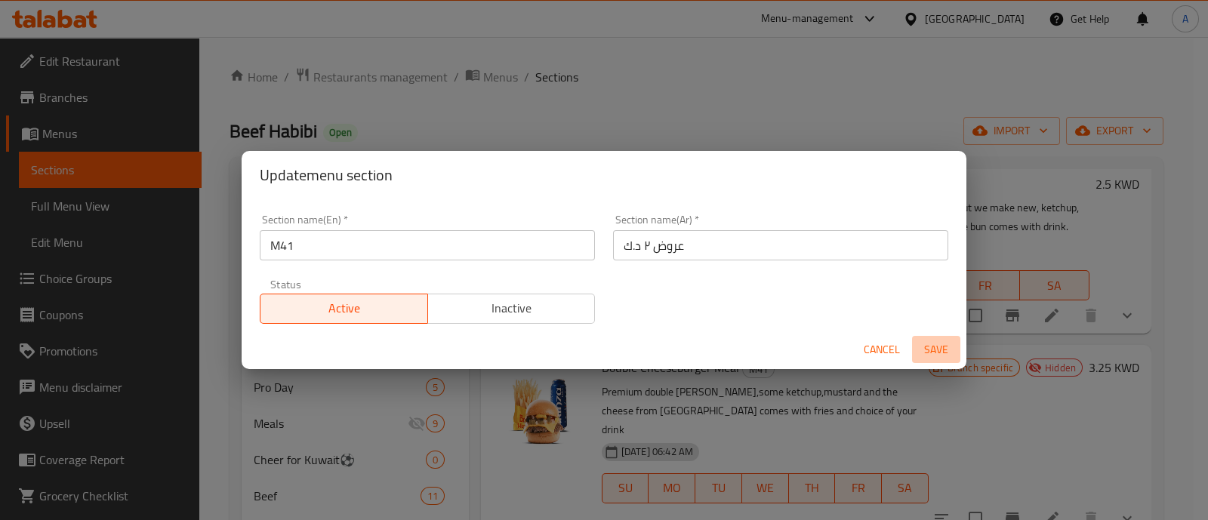
click at [934, 341] on span "Save" at bounding box center [936, 350] width 36 height 19
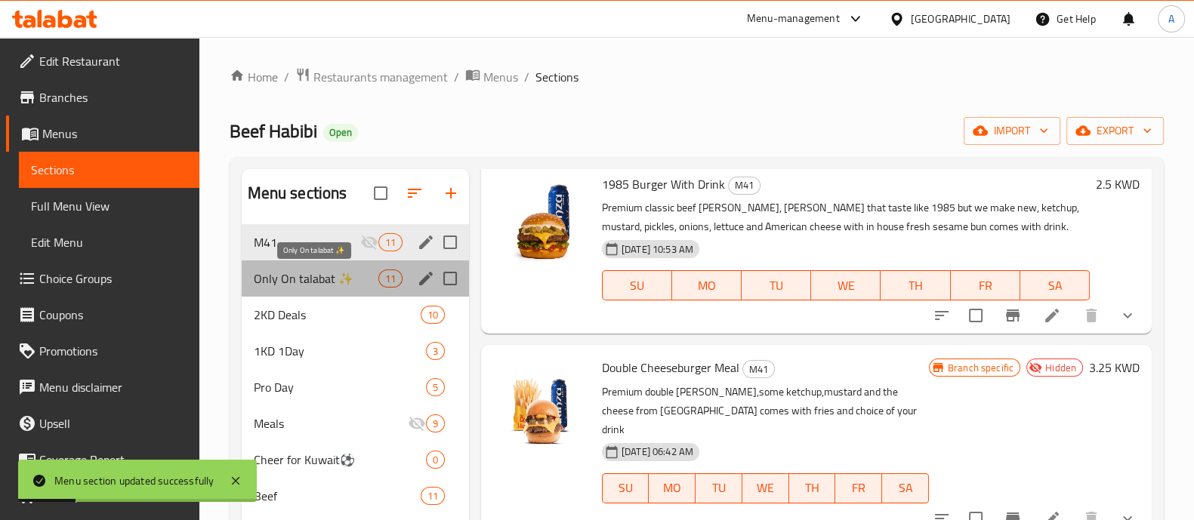
click at [361, 276] on span "Only On talabat ✨" at bounding box center [316, 279] width 125 height 18
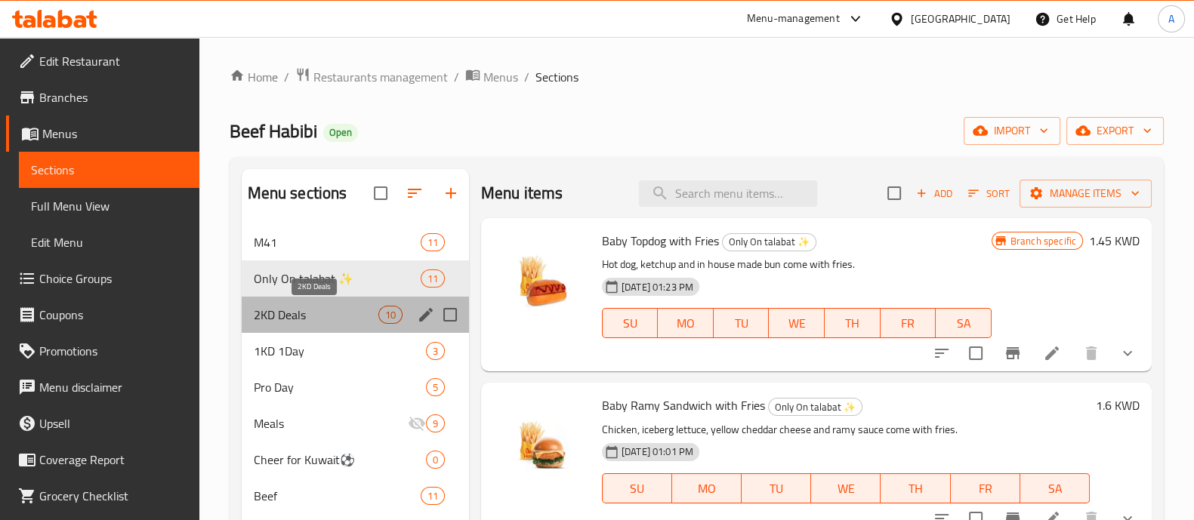
click at [333, 319] on span "2KD Deals" at bounding box center [316, 315] width 125 height 18
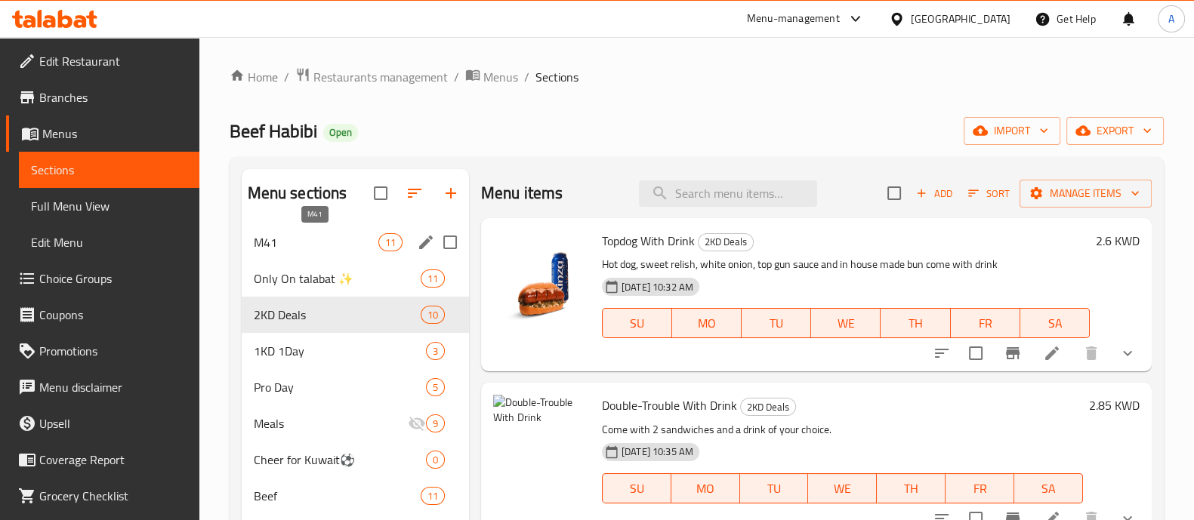
click at [317, 246] on span "M41" at bounding box center [316, 242] width 125 height 18
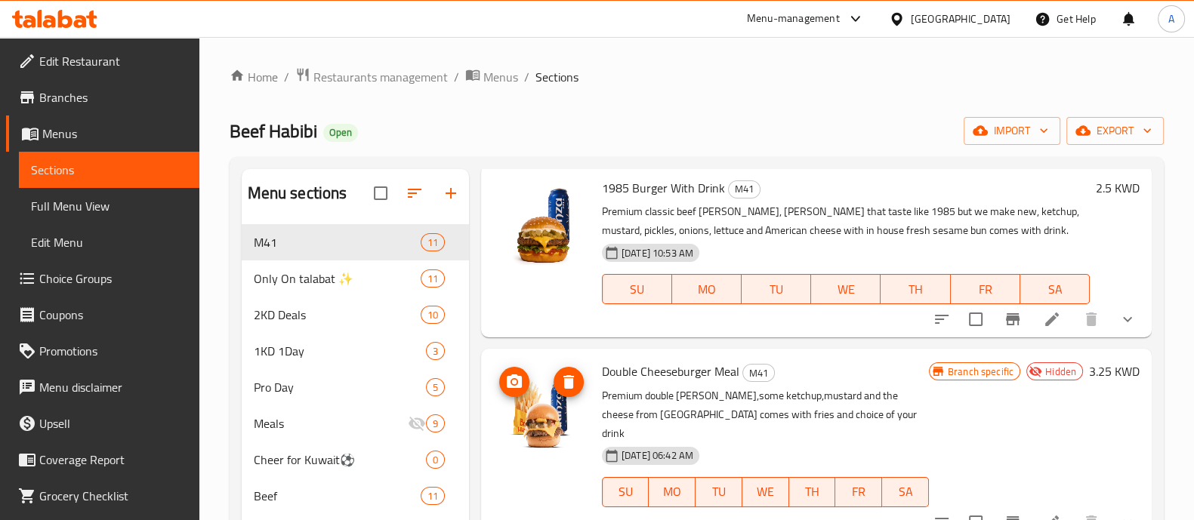
scroll to position [944, 0]
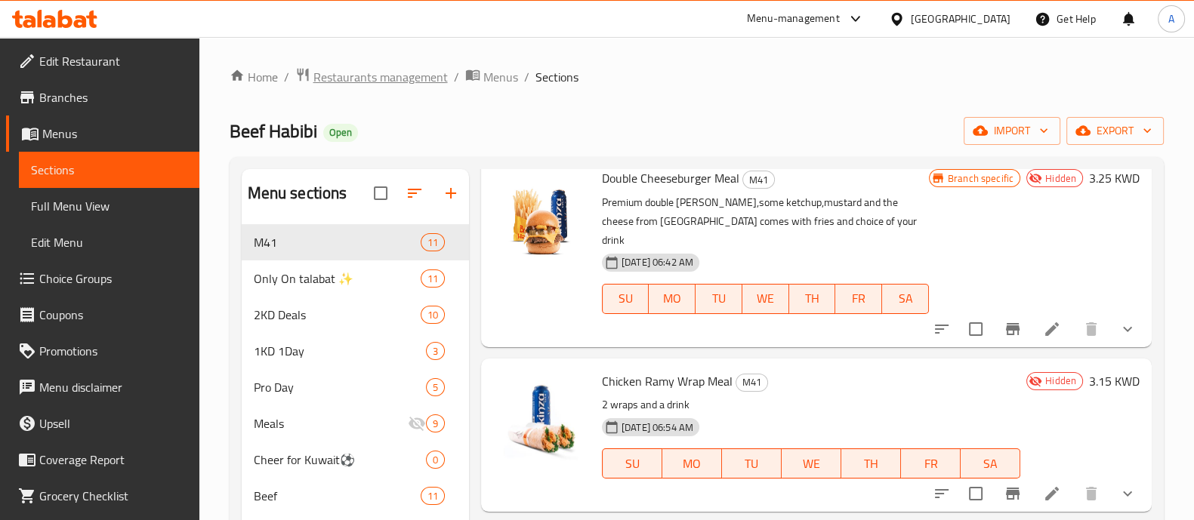
click at [408, 81] on span "Restaurants management" at bounding box center [380, 77] width 134 height 18
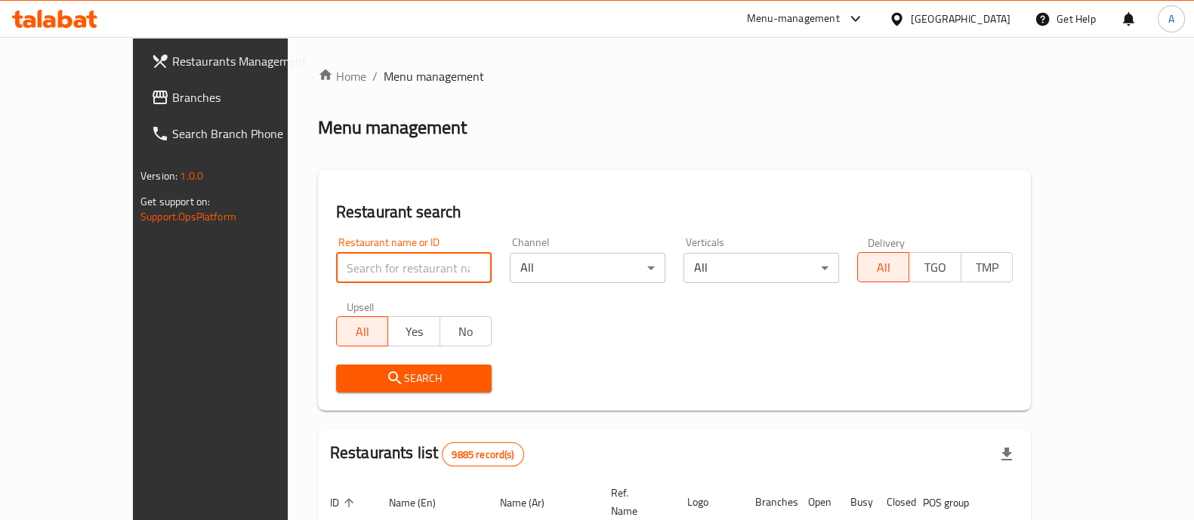
click at [374, 271] on input "search" at bounding box center [414, 268] width 156 height 30
type input "happy bu"
click at [382, 378] on span "Search" at bounding box center [413, 378] width 131 height 19
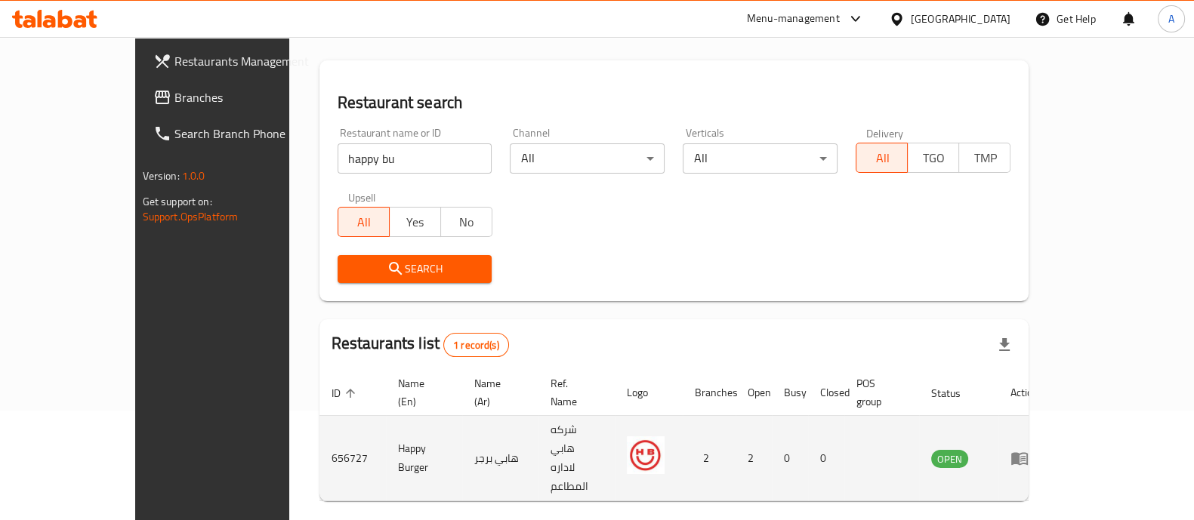
scroll to position [123, 0]
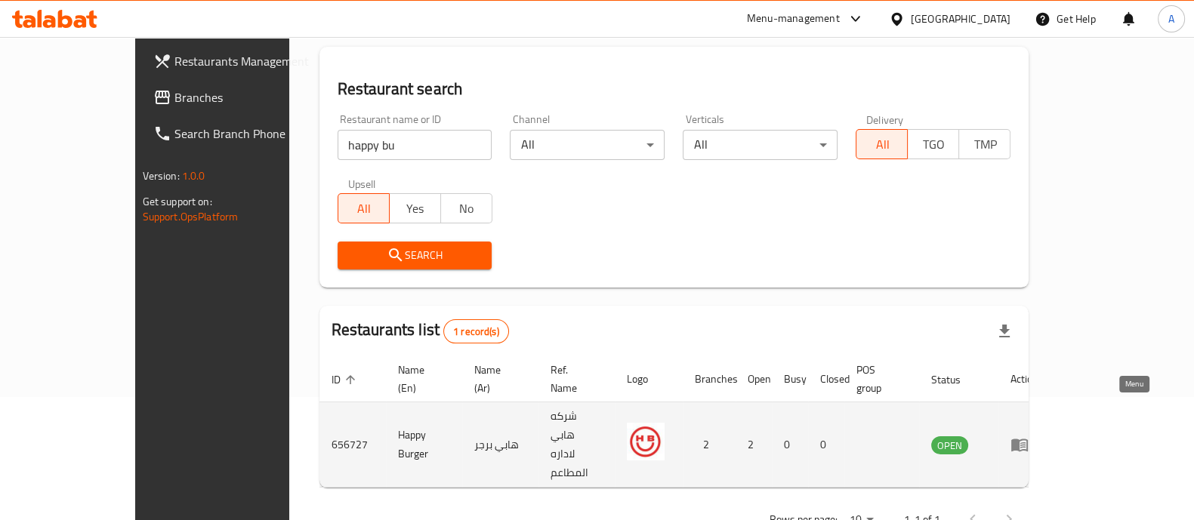
click at [1028, 440] on icon "enhanced table" at bounding box center [1019, 446] width 17 height 13
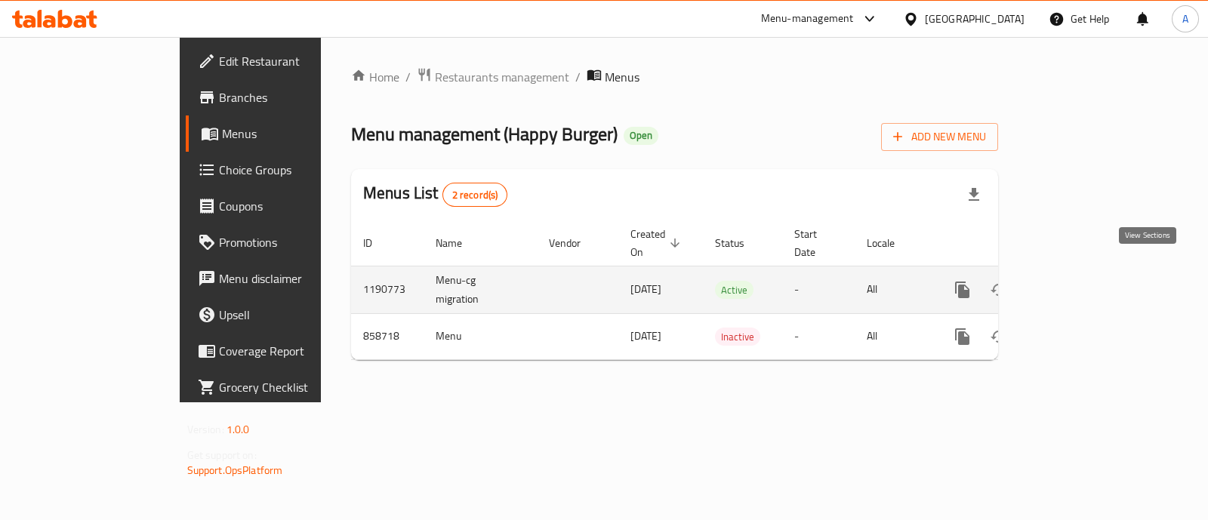
click at [1081, 281] on icon "enhanced table" at bounding box center [1072, 290] width 18 height 18
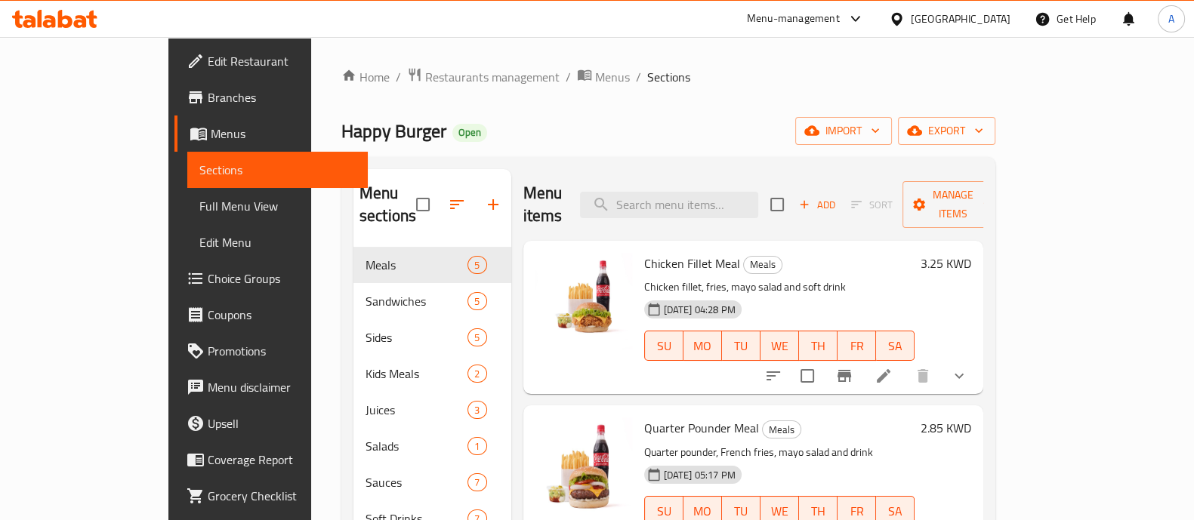
click at [208, 272] on span "Choice Groups" at bounding box center [282, 279] width 148 height 18
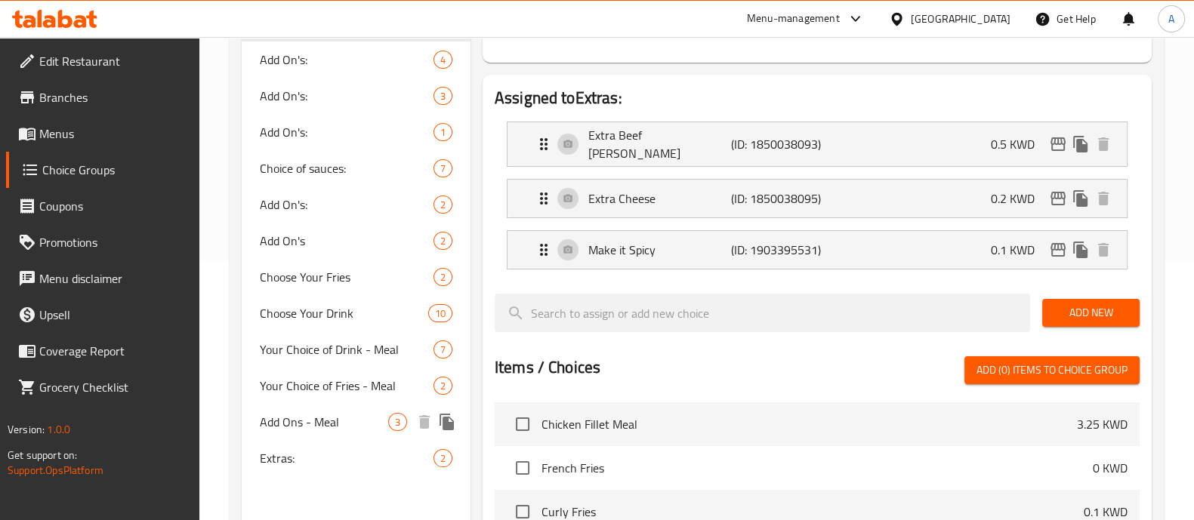
scroll to position [283, 0]
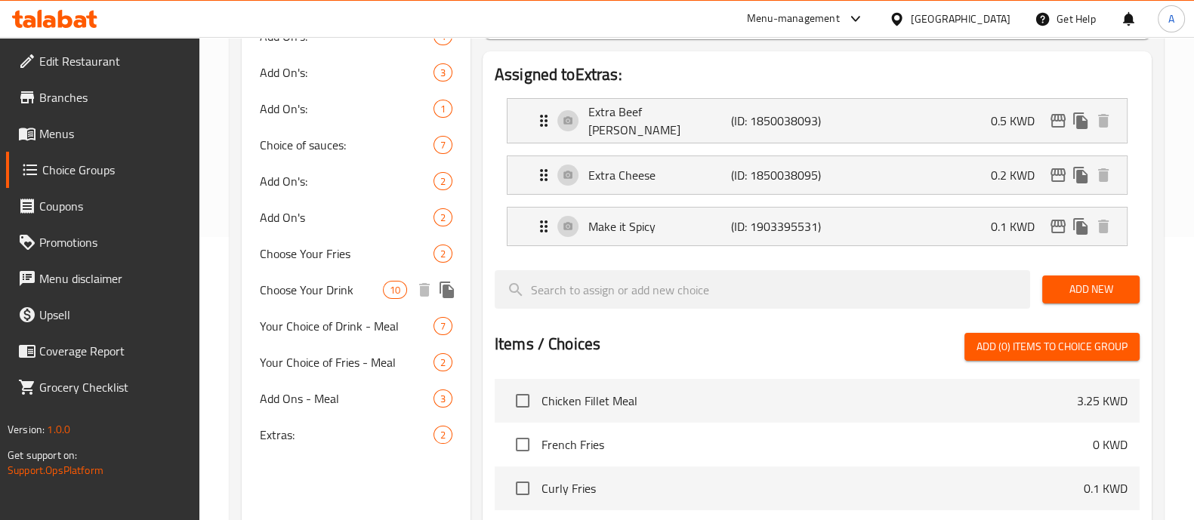
click at [332, 288] on span "Choose Your Drink" at bounding box center [321, 290] width 123 height 18
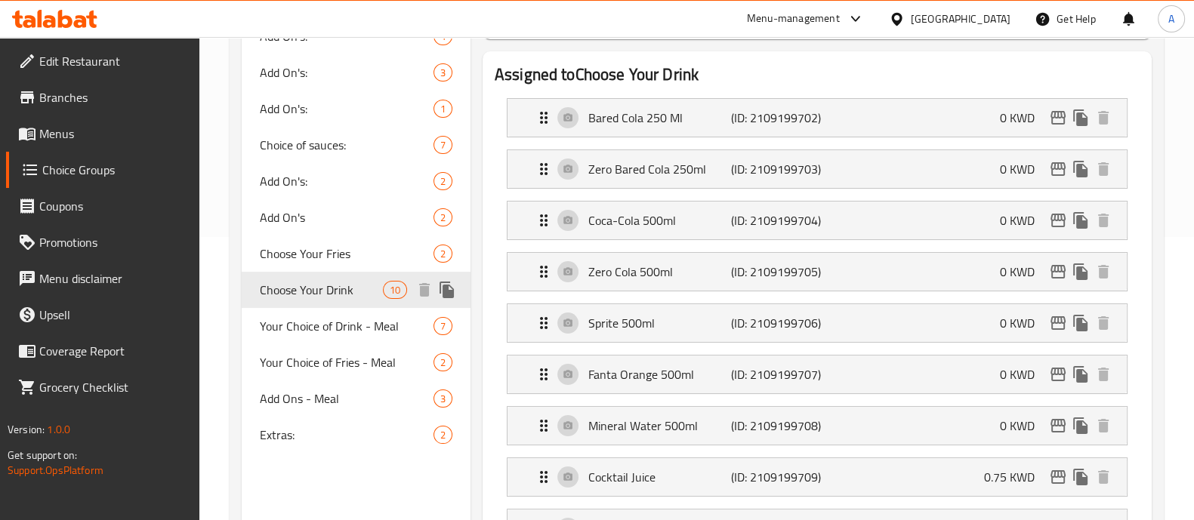
type input "Choose Your Drink"
type input "اختار"
type input "1"
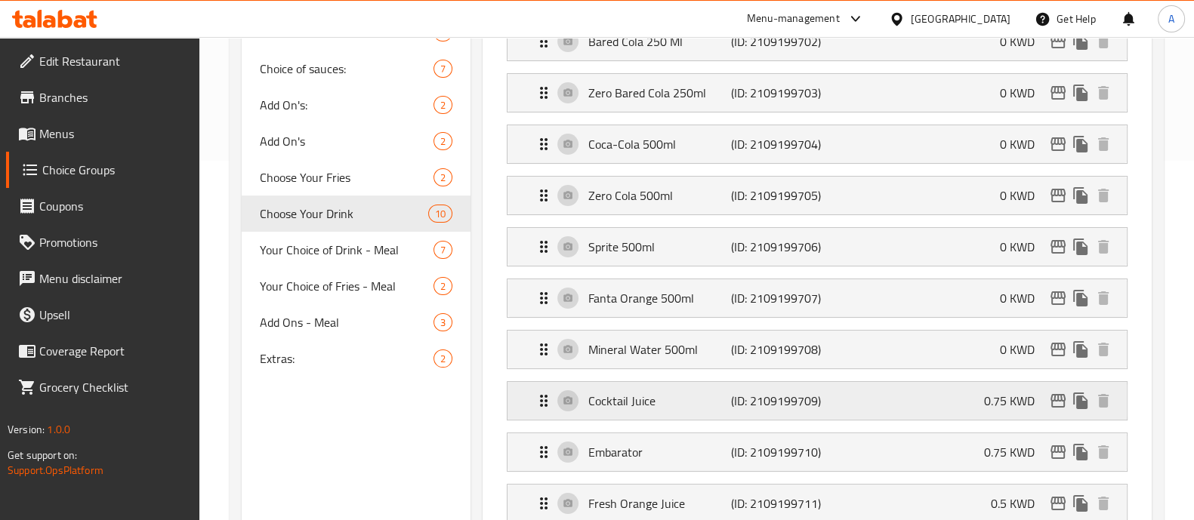
scroll to position [377, 0]
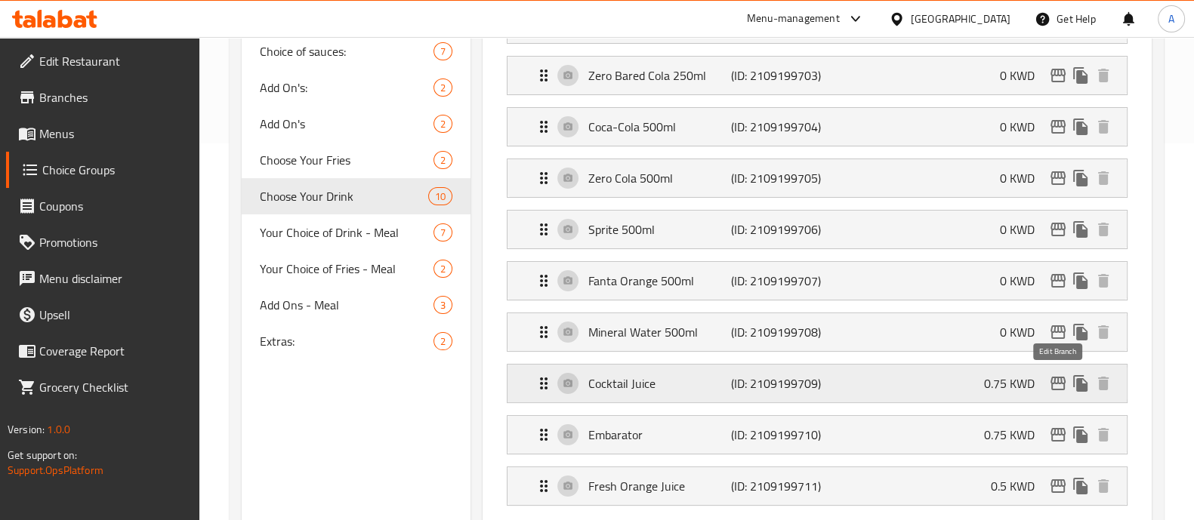
click at [1056, 375] on icon "edit" at bounding box center [1058, 384] width 18 height 18
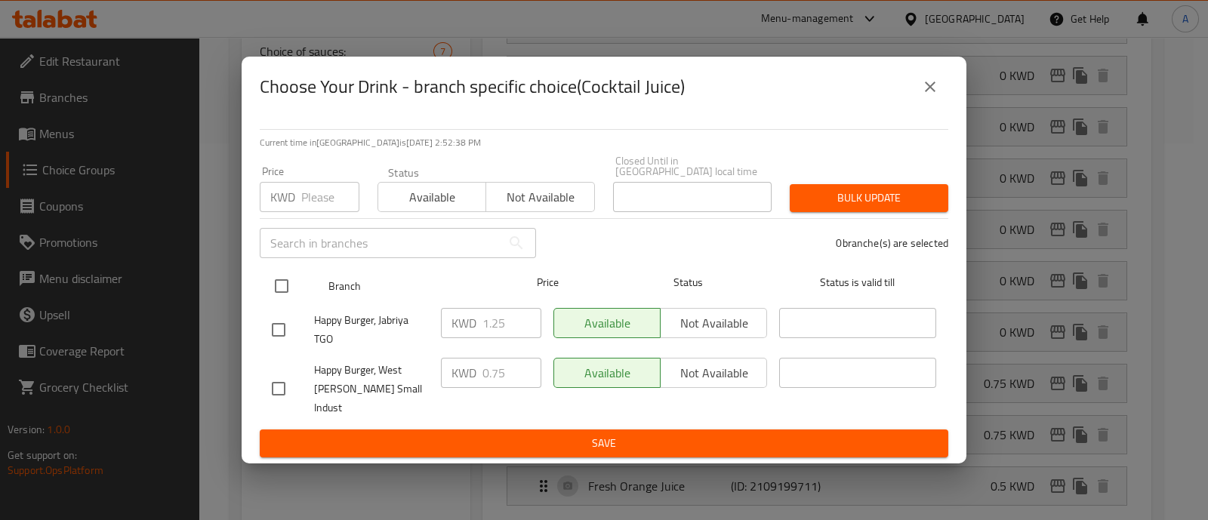
click at [279, 285] on input "checkbox" at bounding box center [282, 286] width 32 height 32
checkbox input "true"
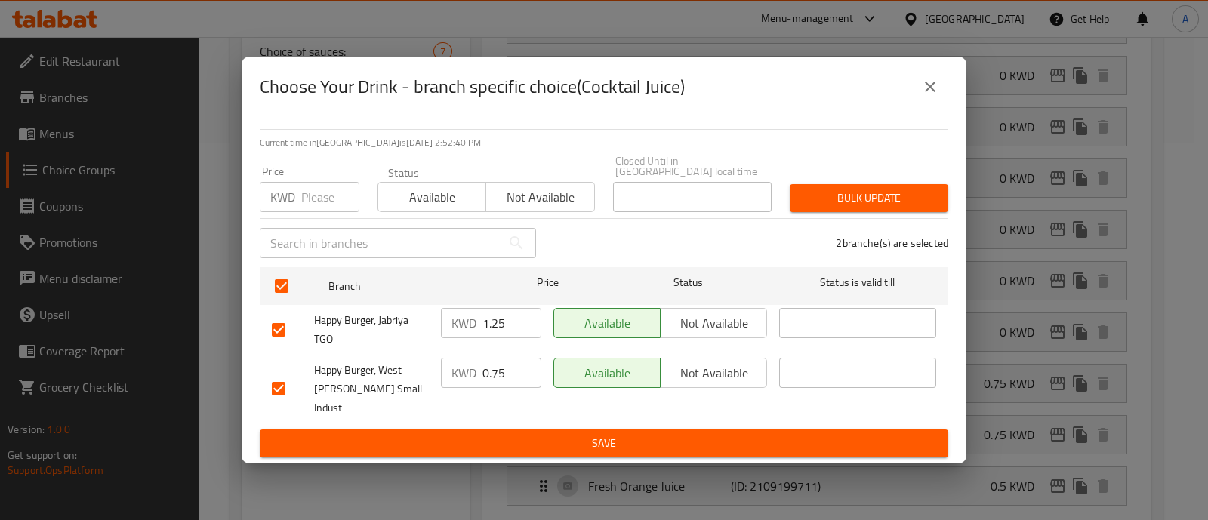
click at [403, 207] on span "Available" at bounding box center [432, 198] width 96 height 22
click at [840, 205] on span "Bulk update" at bounding box center [869, 198] width 134 height 19
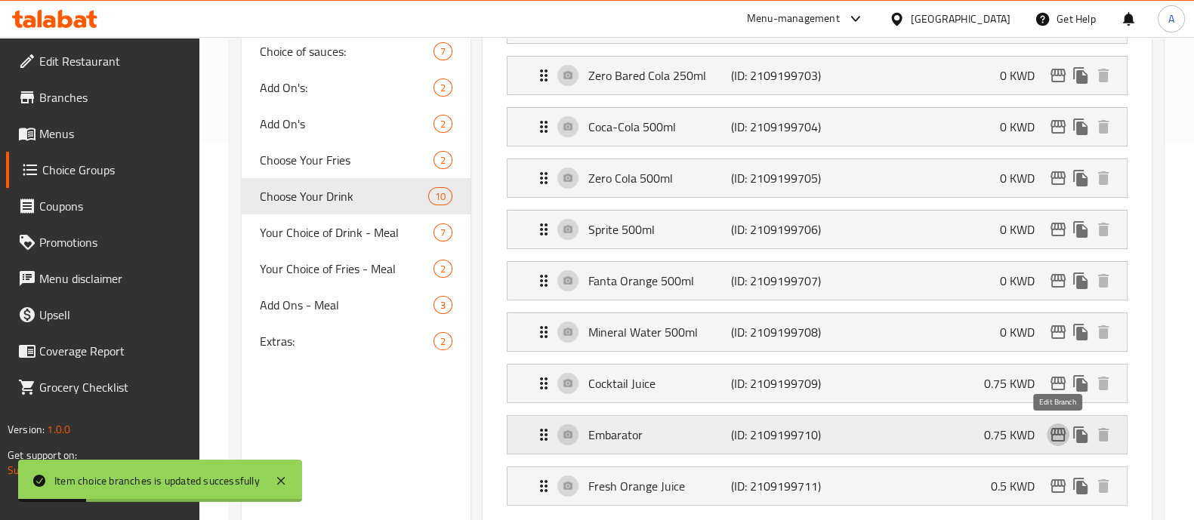
click at [1057, 432] on icon "edit" at bounding box center [1058, 435] width 18 height 18
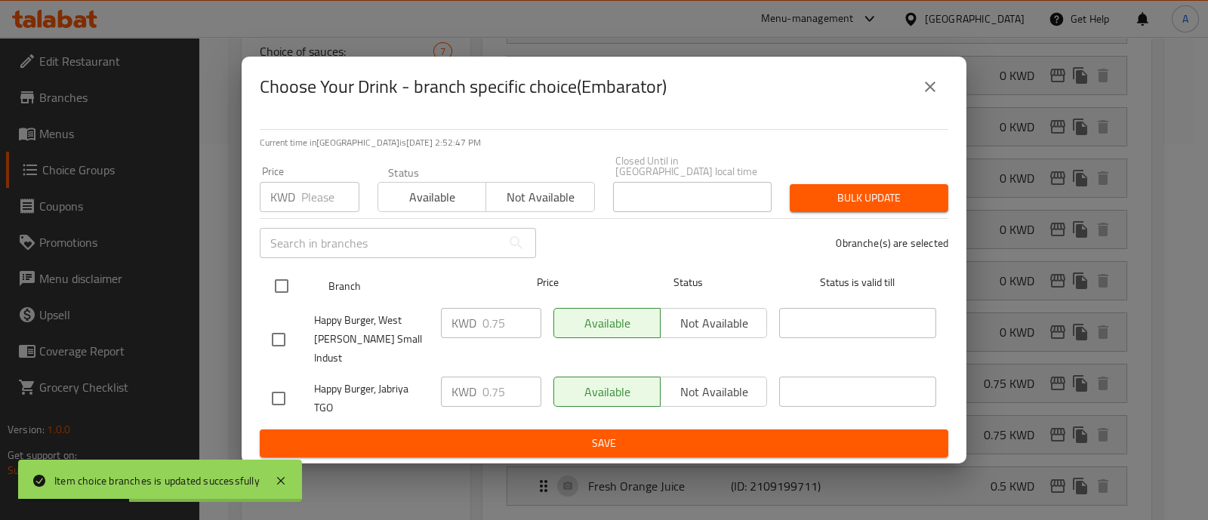
click at [280, 286] on input "checkbox" at bounding box center [282, 286] width 32 height 32
checkbox input "true"
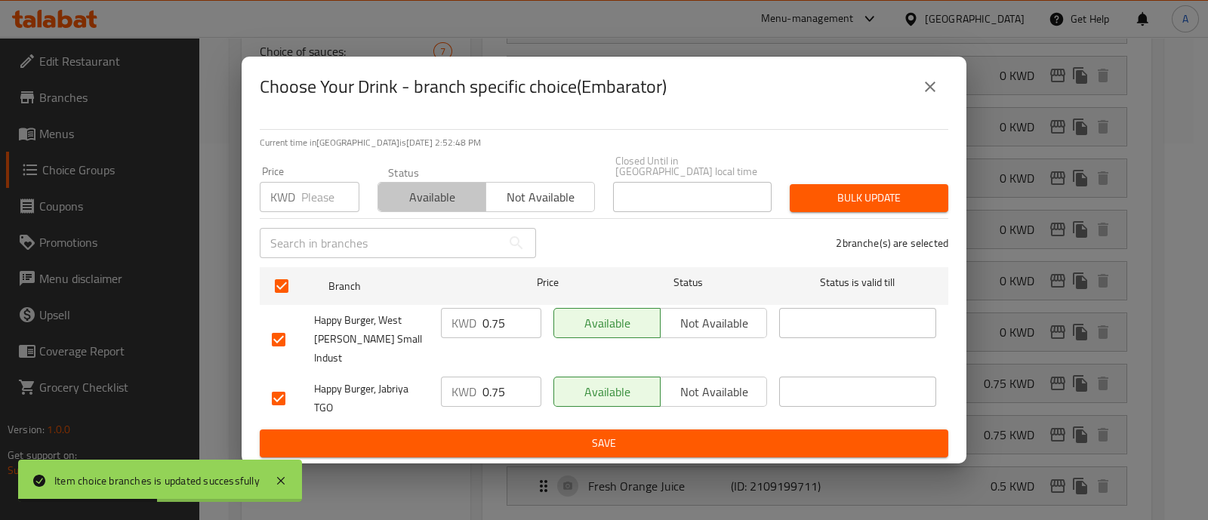
click at [418, 208] on span "Available" at bounding box center [432, 198] width 96 height 22
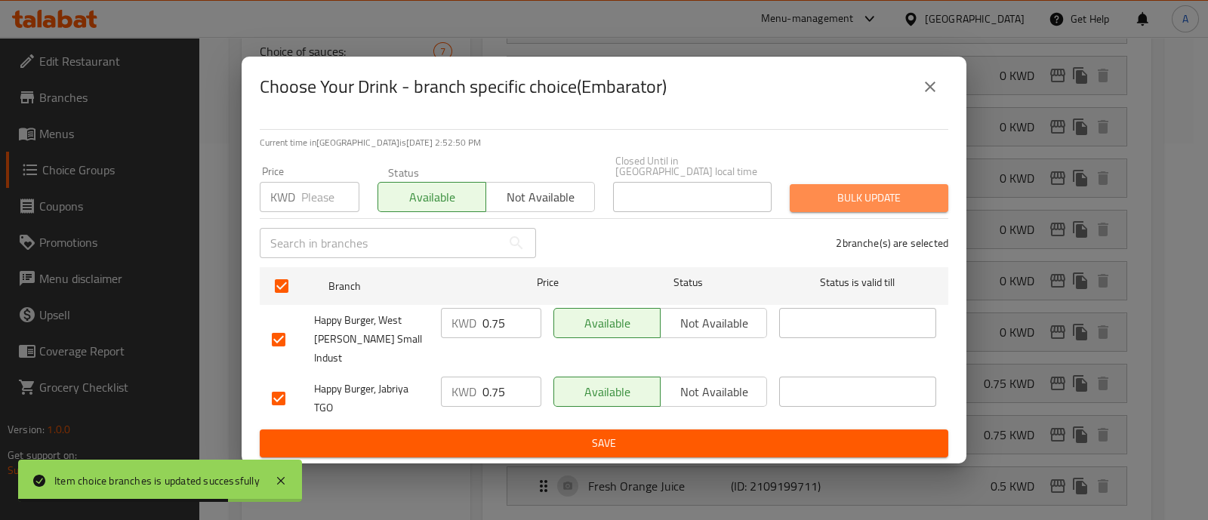
click at [822, 203] on span "Bulk update" at bounding box center [869, 198] width 134 height 19
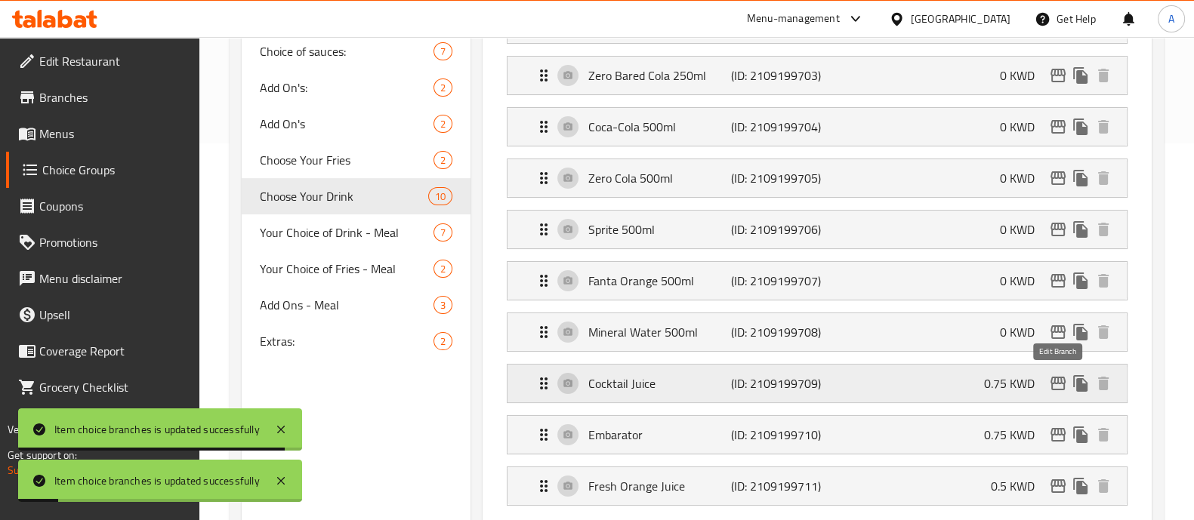
click at [1051, 379] on icon "edit" at bounding box center [1058, 384] width 15 height 14
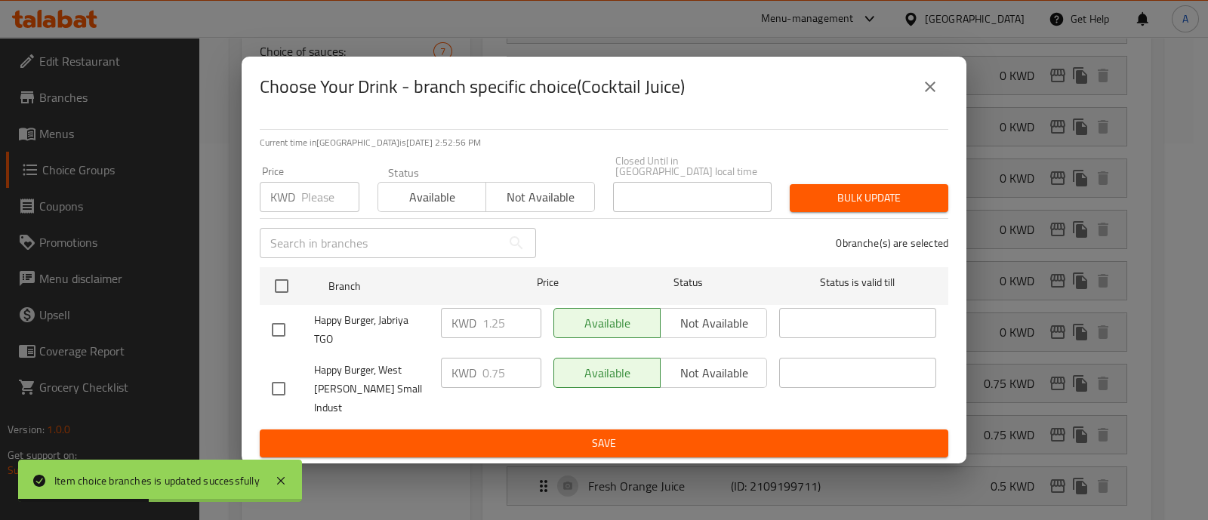
click at [929, 92] on icon "close" at bounding box center [930, 87] width 11 height 11
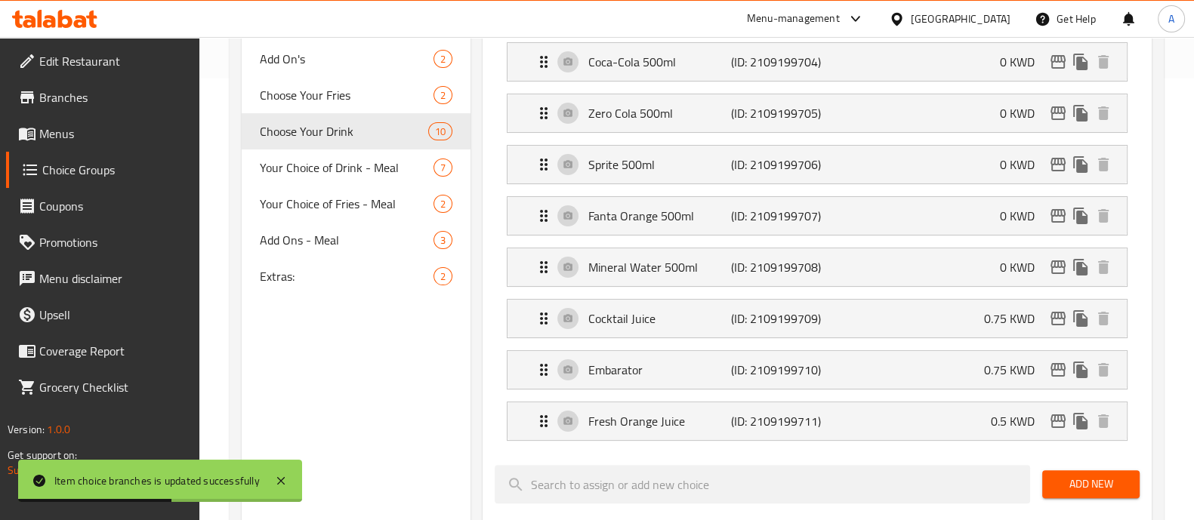
scroll to position [472, 0]
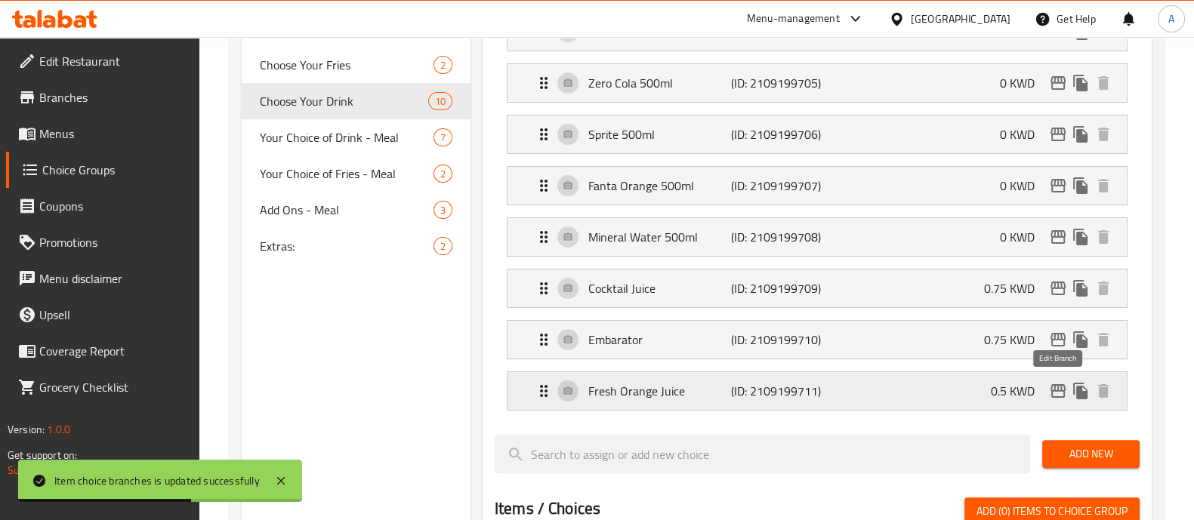
click at [1049, 385] on icon "edit" at bounding box center [1058, 391] width 18 height 18
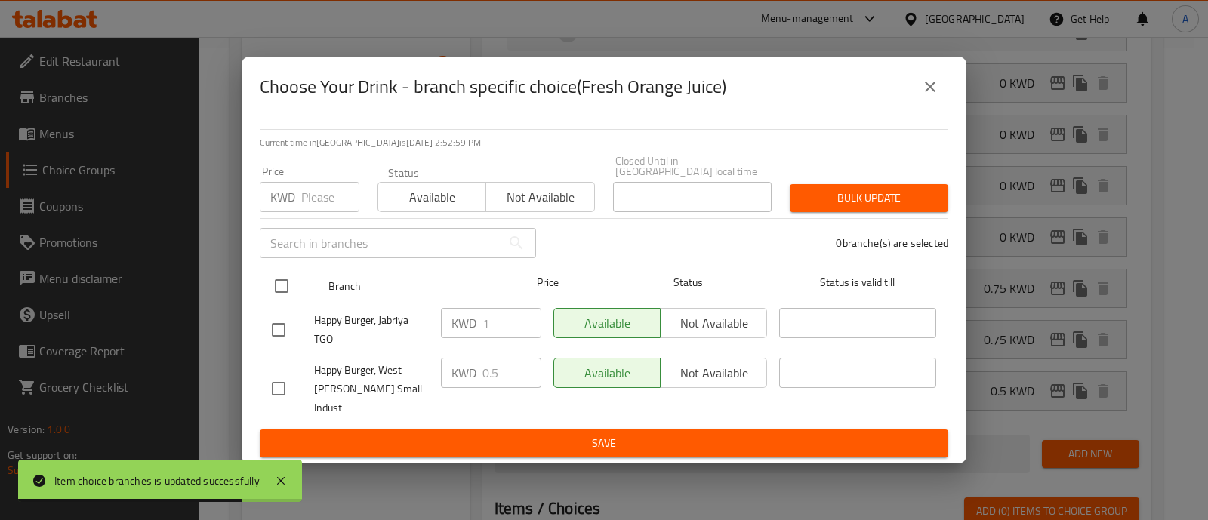
click at [287, 286] on input "checkbox" at bounding box center [282, 286] width 32 height 32
checkbox input "true"
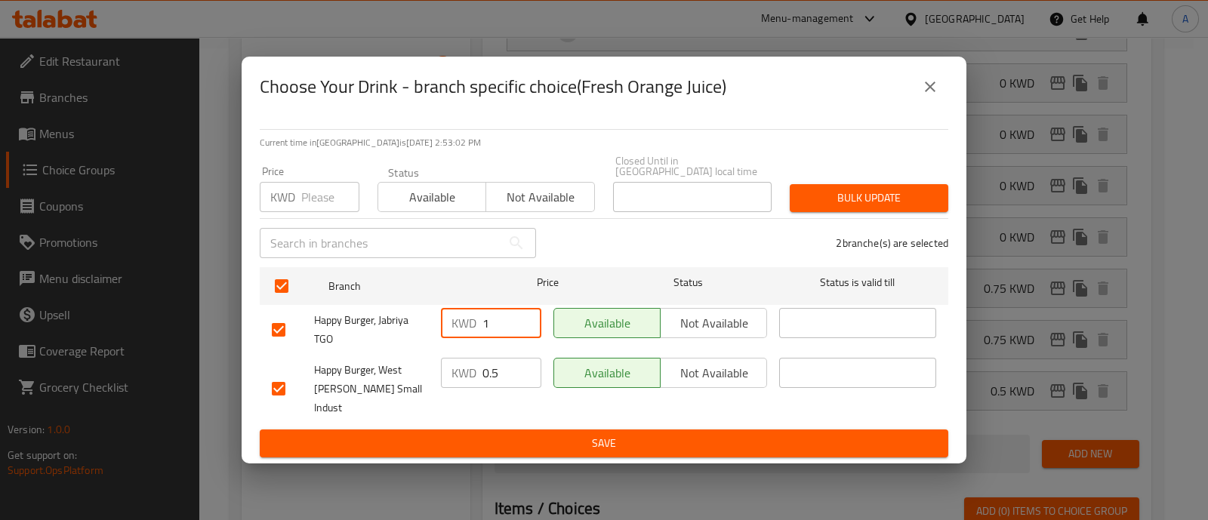
drag, startPoint x: 494, startPoint y: 330, endPoint x: 462, endPoint y: 325, distance: 32.2
click at [464, 326] on div "KWD 1 ​" at bounding box center [491, 323] width 100 height 30
drag, startPoint x: 504, startPoint y: 371, endPoint x: 471, endPoint y: 367, distance: 33.4
click at [471, 367] on div "KWD 0.5 ​" at bounding box center [491, 373] width 100 height 30
click at [629, 434] on span "Save" at bounding box center [604, 443] width 665 height 19
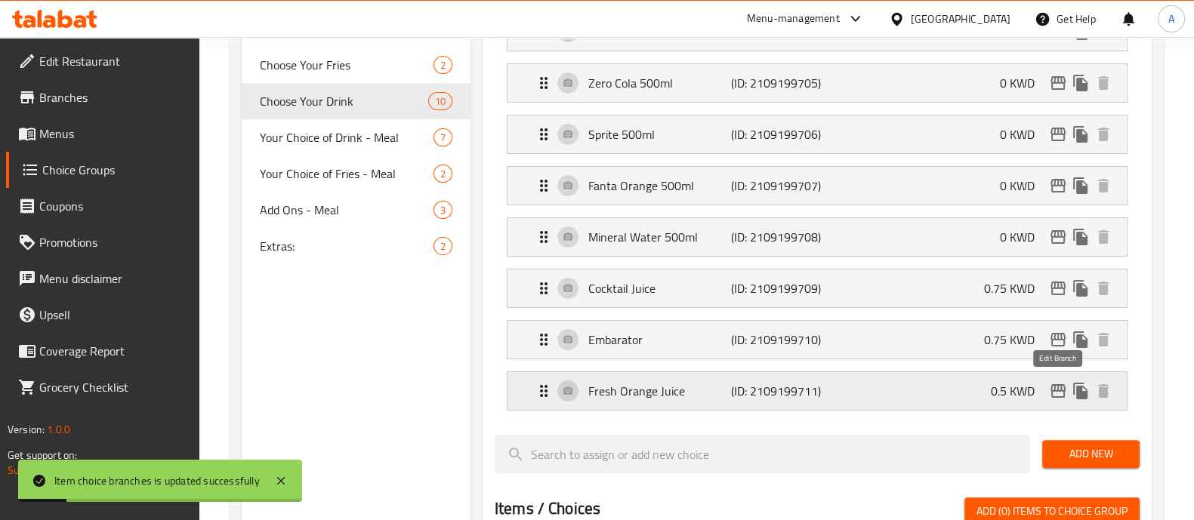
click at [1060, 387] on icon "edit" at bounding box center [1058, 391] width 18 height 18
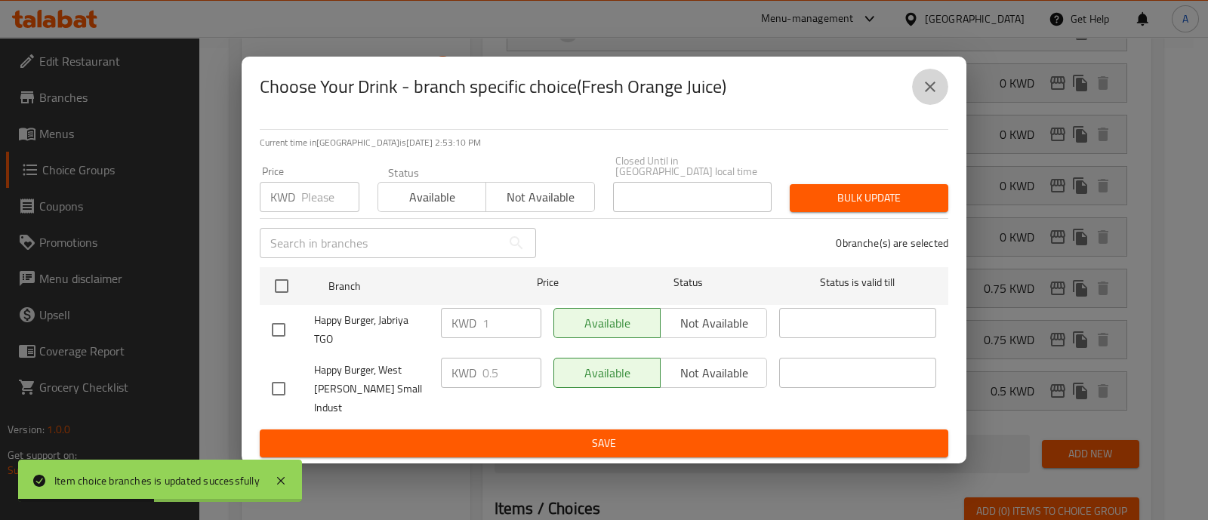
drag, startPoint x: 921, startPoint y: 100, endPoint x: 931, endPoint y: 108, distance: 12.9
click at [922, 96] on icon "close" at bounding box center [930, 87] width 18 height 18
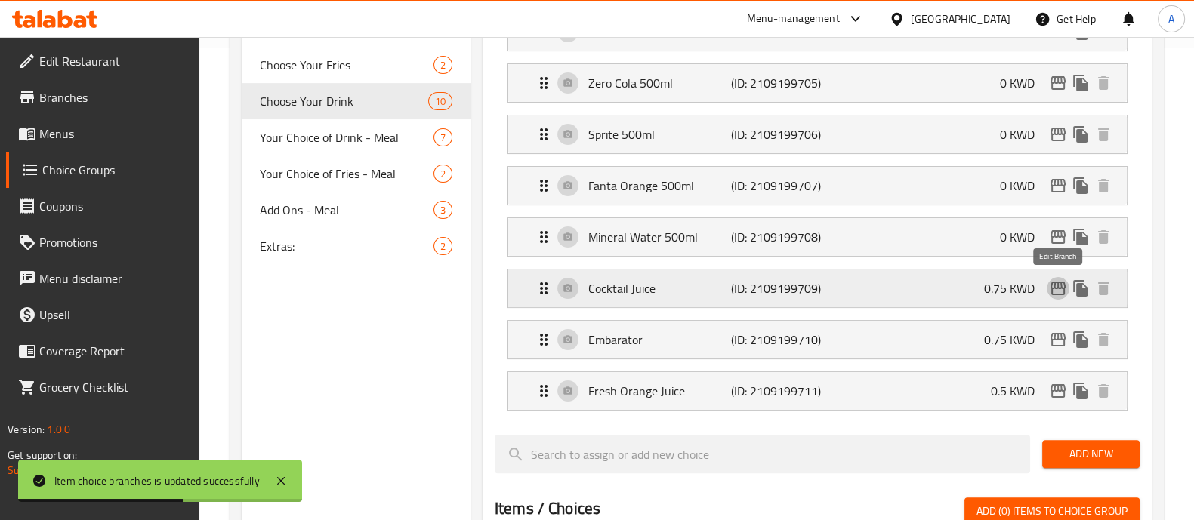
click at [1054, 287] on icon "edit" at bounding box center [1058, 289] width 15 height 14
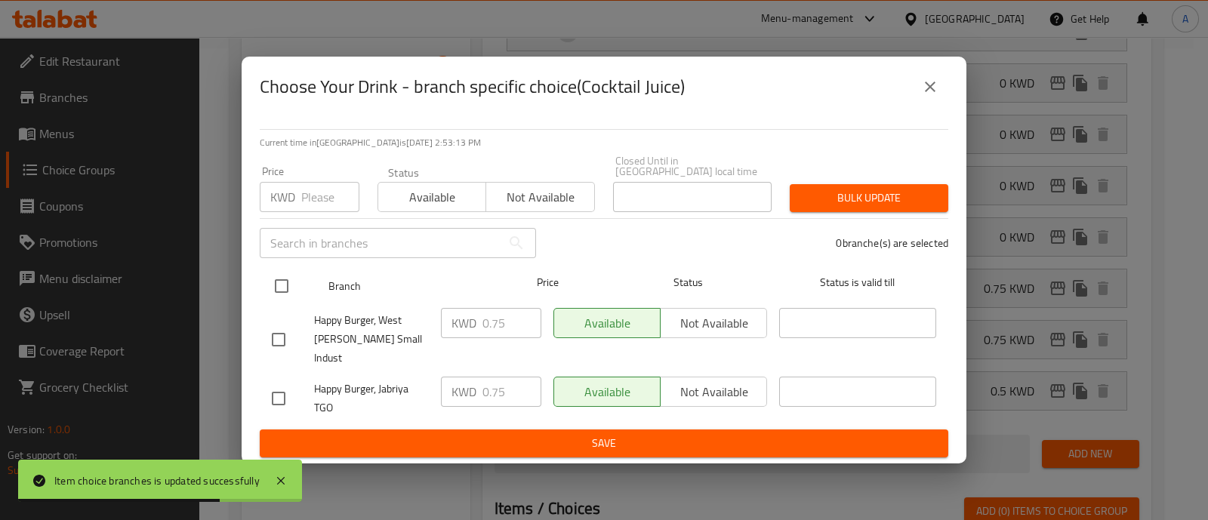
click at [279, 285] on input "checkbox" at bounding box center [282, 286] width 32 height 32
checkbox input "true"
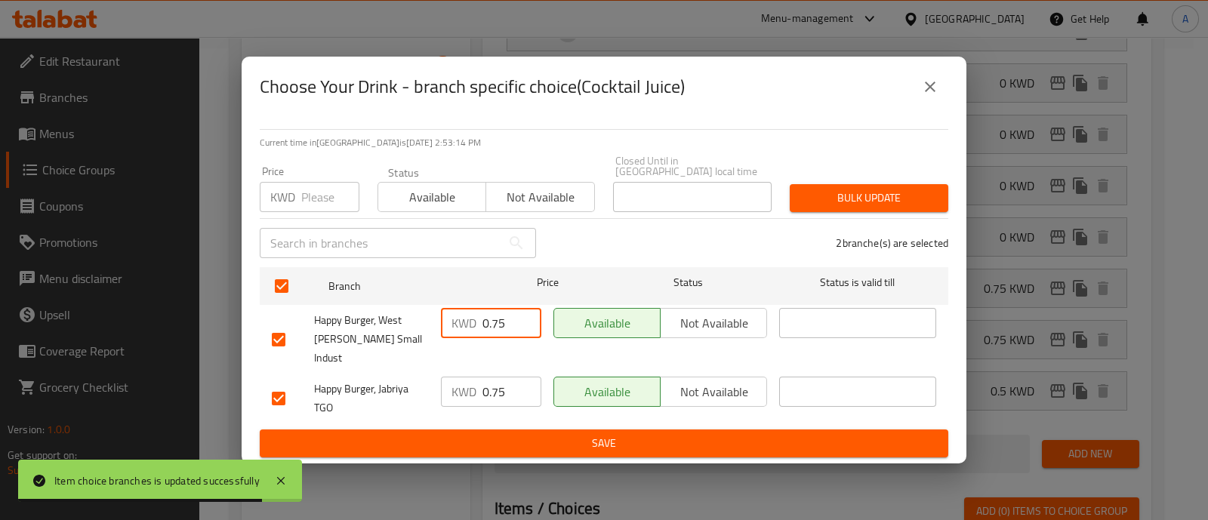
drag, startPoint x: 511, startPoint y: 326, endPoint x: 476, endPoint y: 381, distance: 65.2
click at [457, 322] on div "KWD 0.75 ​" at bounding box center [491, 323] width 100 height 30
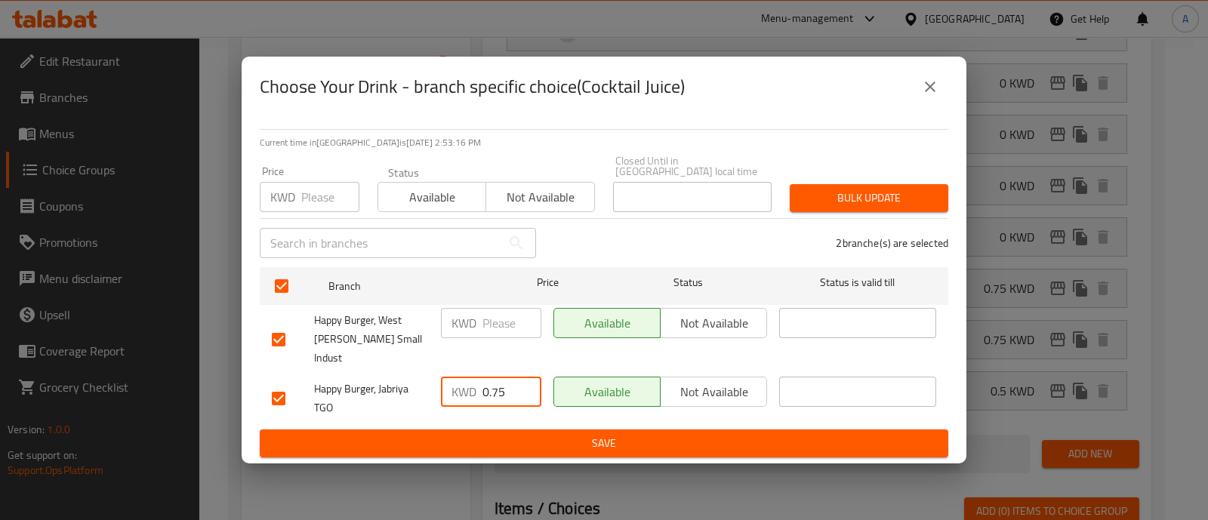
drag, startPoint x: 508, startPoint y: 381, endPoint x: 451, endPoint y: 372, distance: 58.1
click at [451, 377] on div "KWD 0.75 ​" at bounding box center [491, 392] width 100 height 30
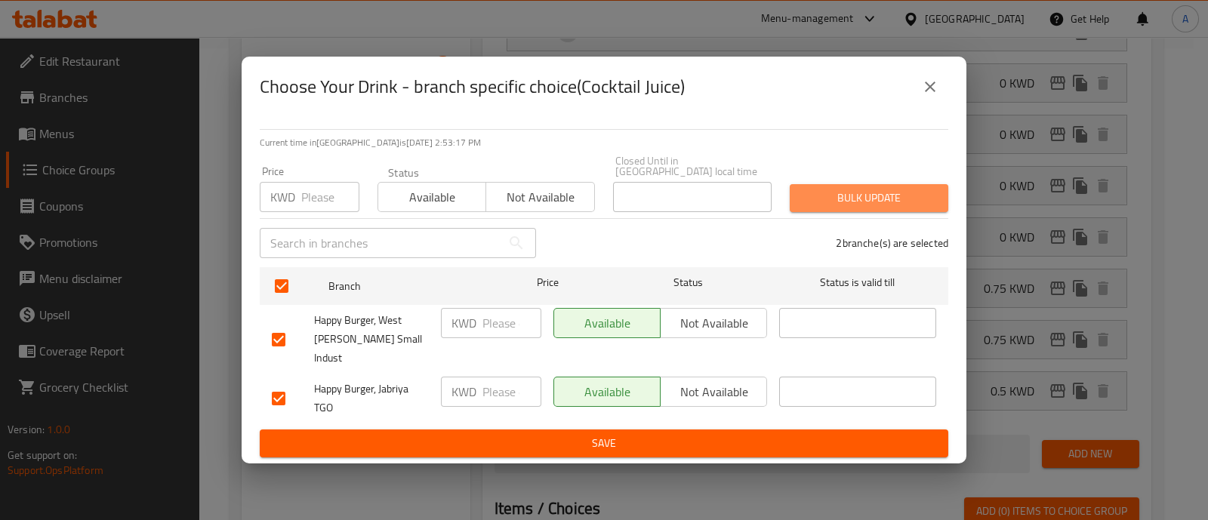
click at [831, 206] on span "Bulk update" at bounding box center [869, 198] width 134 height 19
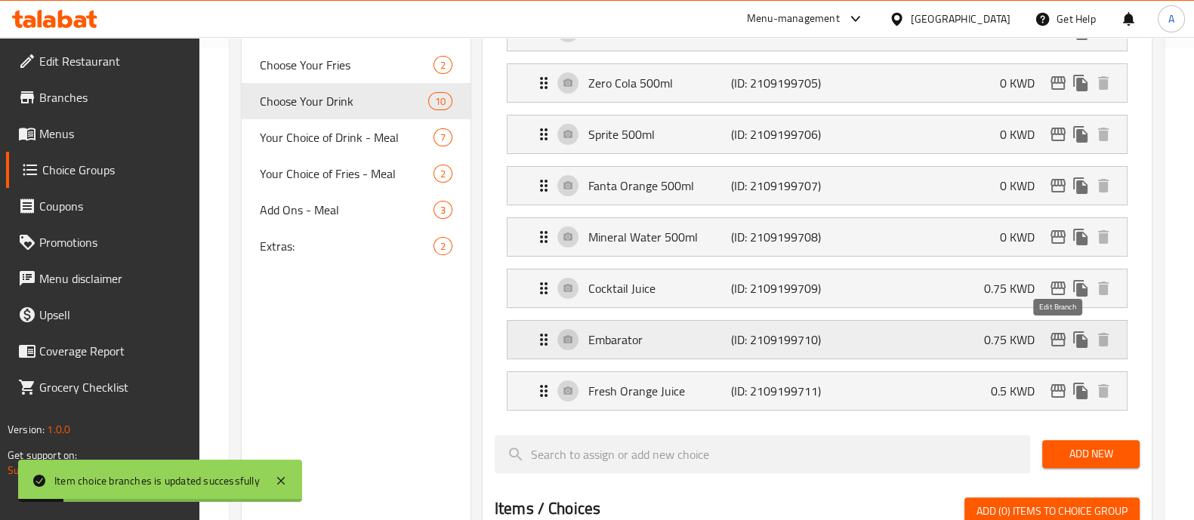
click at [1055, 338] on icon "edit" at bounding box center [1058, 340] width 15 height 14
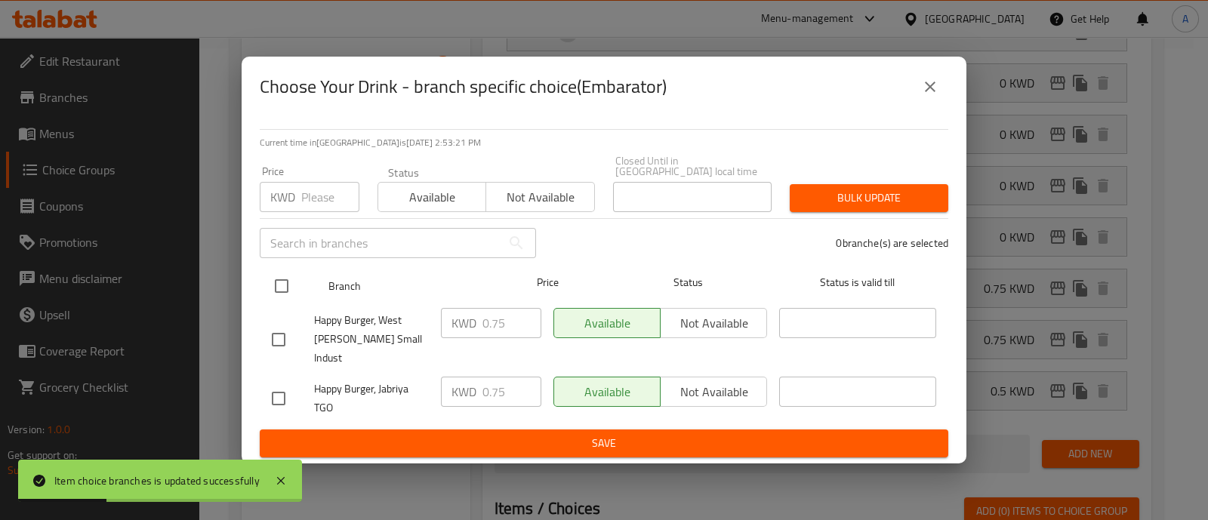
click at [278, 292] on input "checkbox" at bounding box center [282, 286] width 32 height 32
checkbox input "true"
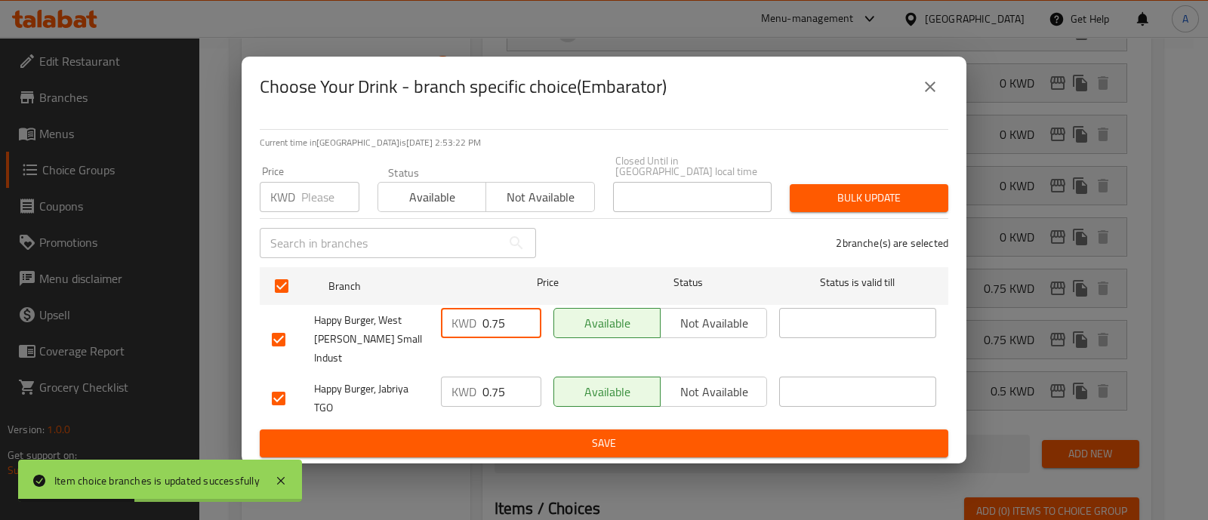
drag, startPoint x: 511, startPoint y: 329, endPoint x: 449, endPoint y: 321, distance: 62.4
click at [449, 321] on div "KWD 0.75 ​" at bounding box center [491, 323] width 100 height 30
drag, startPoint x: 509, startPoint y: 378, endPoint x: 434, endPoint y: 366, distance: 75.9
click at [435, 371] on div "KWD 0.75 ​" at bounding box center [491, 399] width 113 height 56
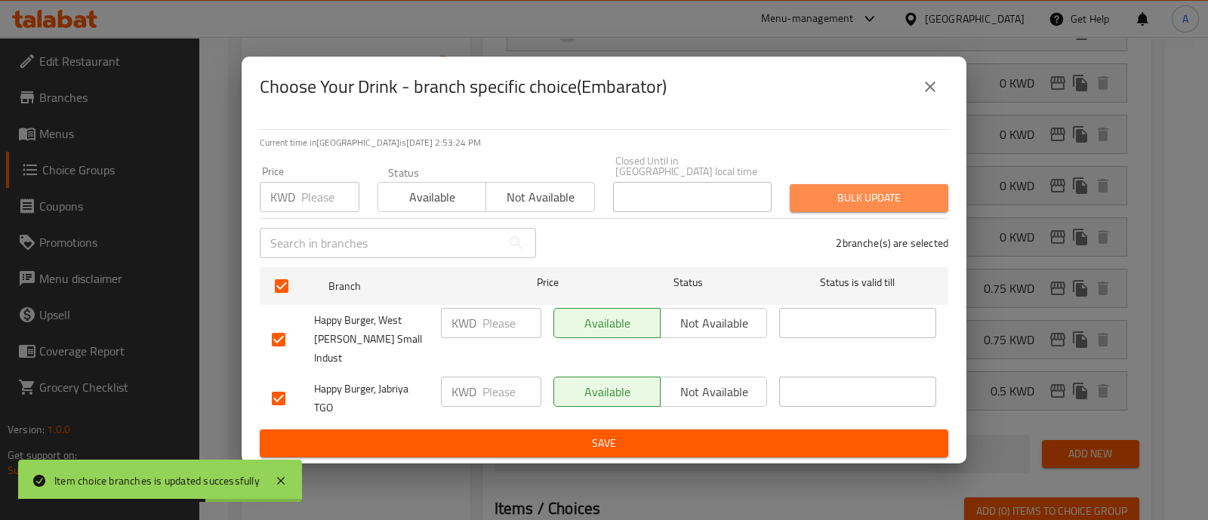
click at [864, 208] on span "Bulk update" at bounding box center [869, 198] width 134 height 19
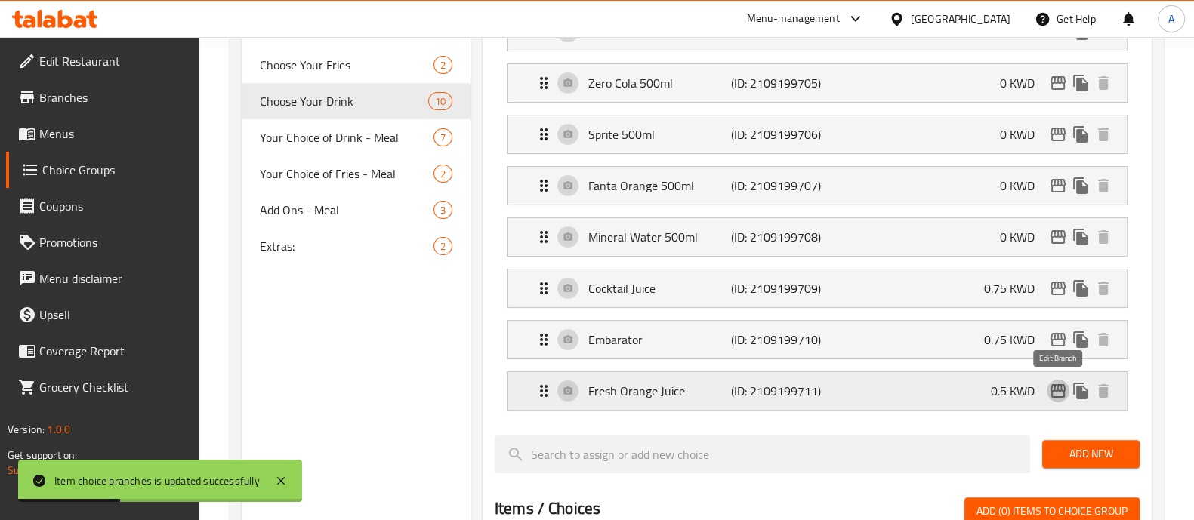
click at [1054, 387] on icon "edit" at bounding box center [1058, 391] width 15 height 14
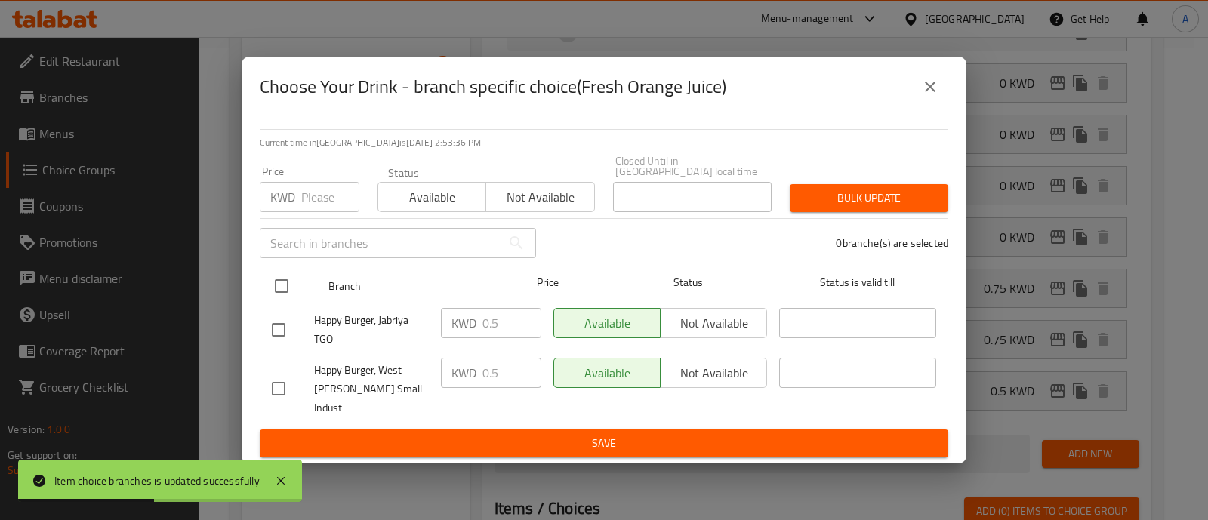
click at [277, 288] on input "checkbox" at bounding box center [282, 286] width 32 height 32
checkbox input "true"
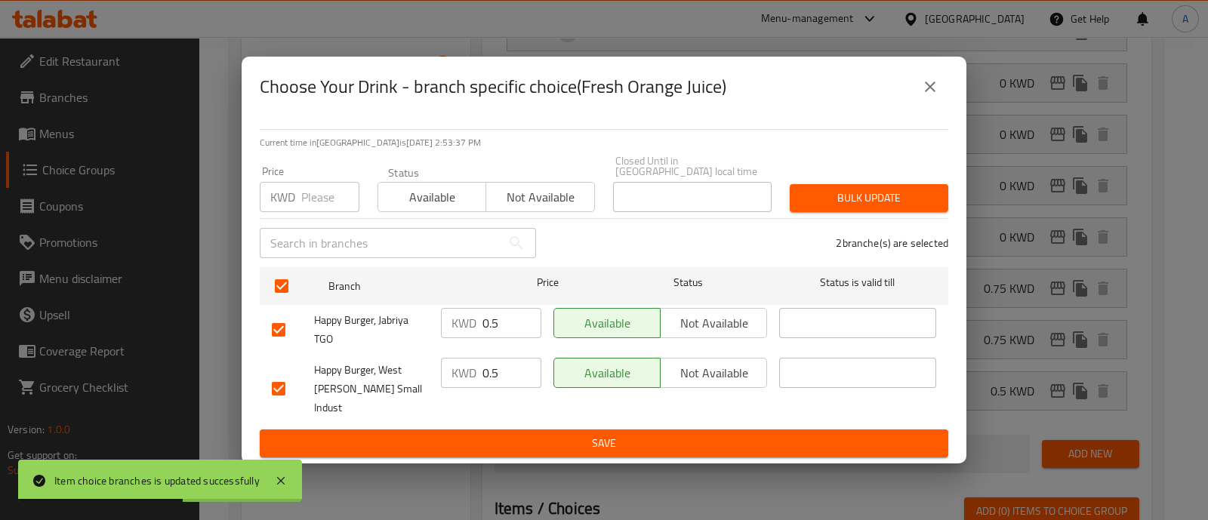
drag, startPoint x: 476, startPoint y: 326, endPoint x: 453, endPoint y: 326, distance: 22.7
click at [453, 326] on div "KWD 0.5 ​" at bounding box center [491, 323] width 100 height 30
drag, startPoint x: 504, startPoint y: 370, endPoint x: 442, endPoint y: 363, distance: 63.1
click at [442, 363] on div "KWD ​" at bounding box center [491, 373] width 100 height 30
click at [839, 208] on span "Bulk update" at bounding box center [869, 198] width 134 height 19
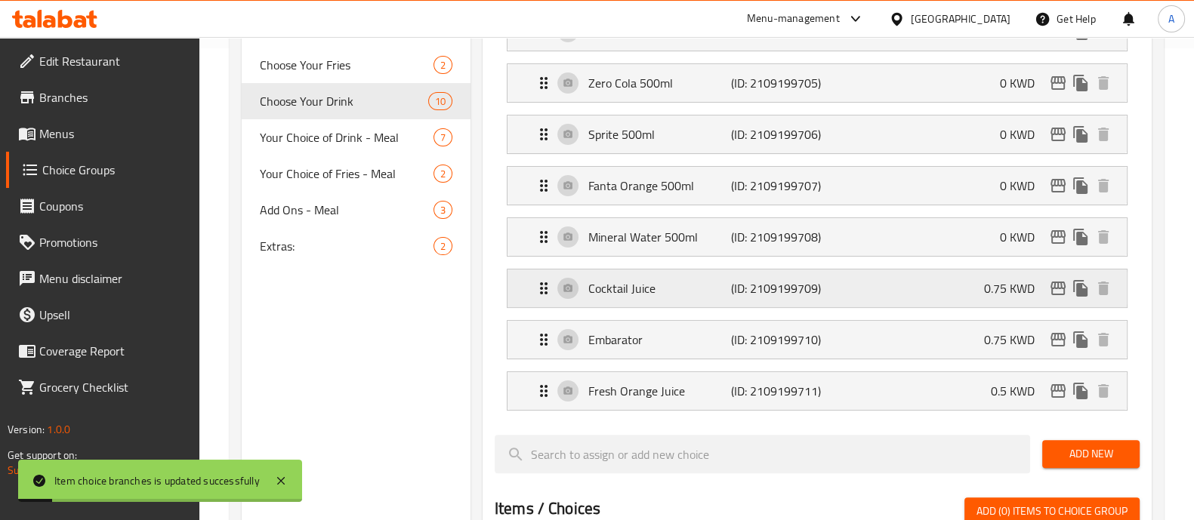
click at [1057, 285] on icon "edit" at bounding box center [1058, 289] width 15 height 14
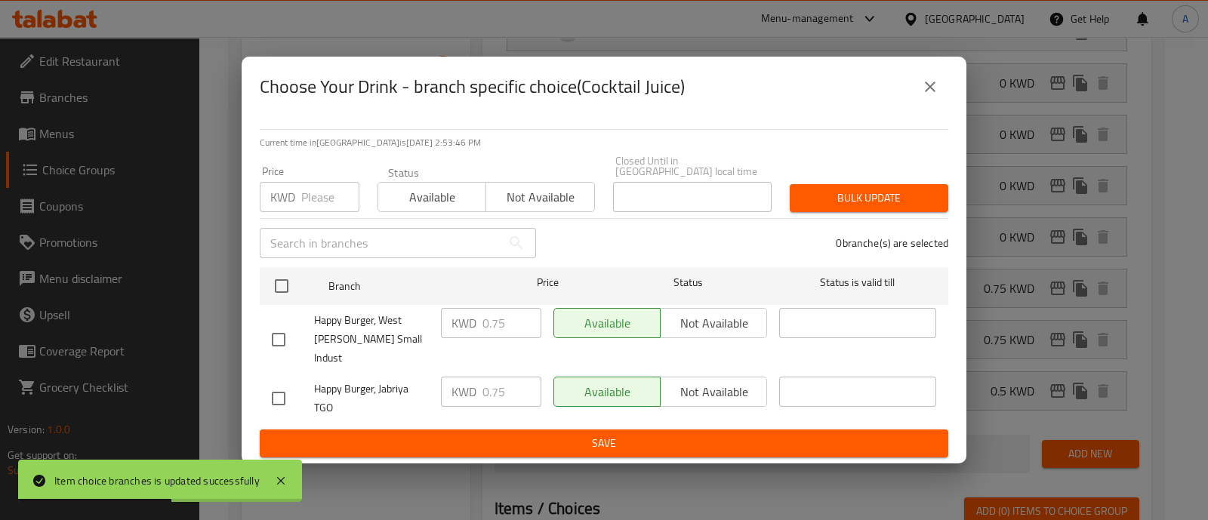
click at [930, 96] on icon "close" at bounding box center [930, 87] width 18 height 18
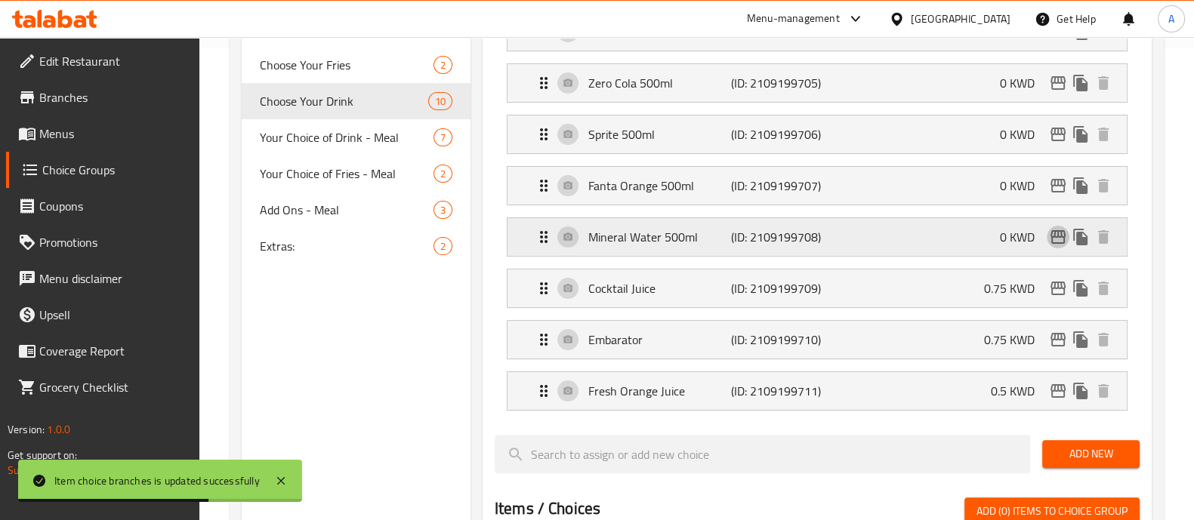
click at [1055, 233] on icon "edit" at bounding box center [1058, 237] width 15 height 14
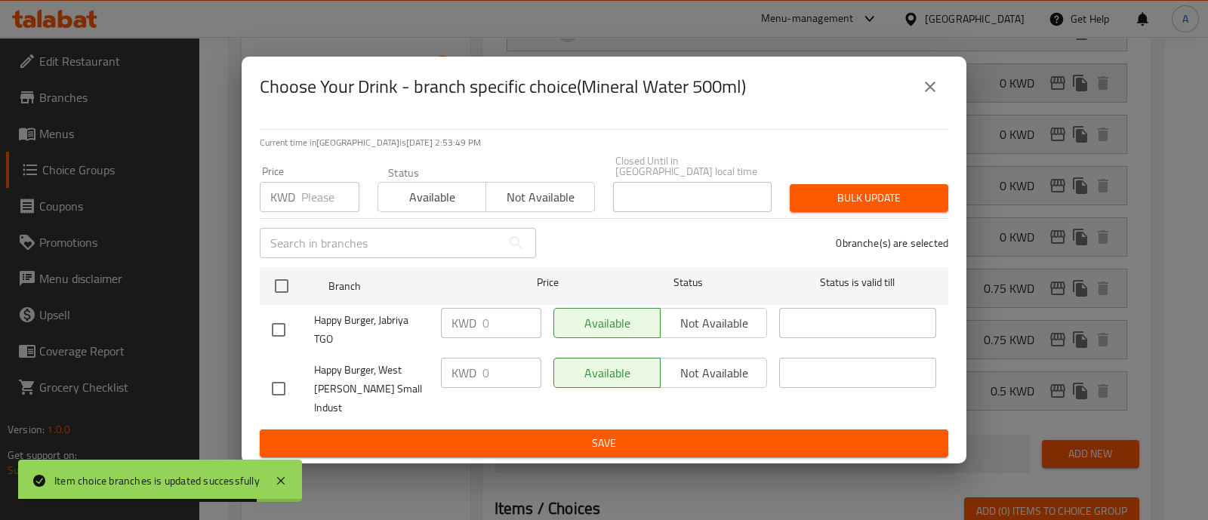
click at [930, 95] on icon "close" at bounding box center [930, 87] width 18 height 18
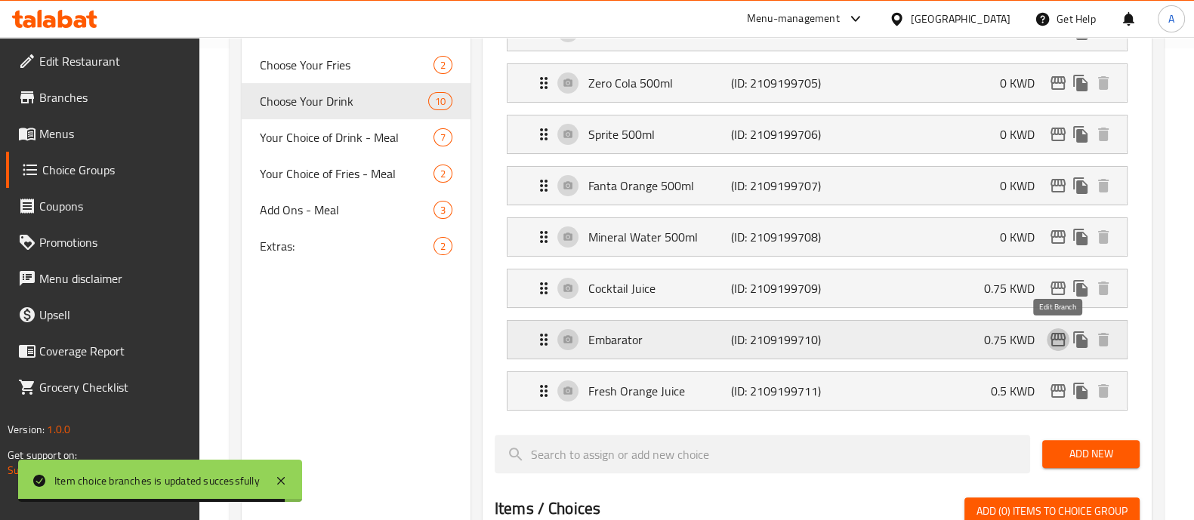
click at [1054, 333] on icon "edit" at bounding box center [1058, 340] width 15 height 14
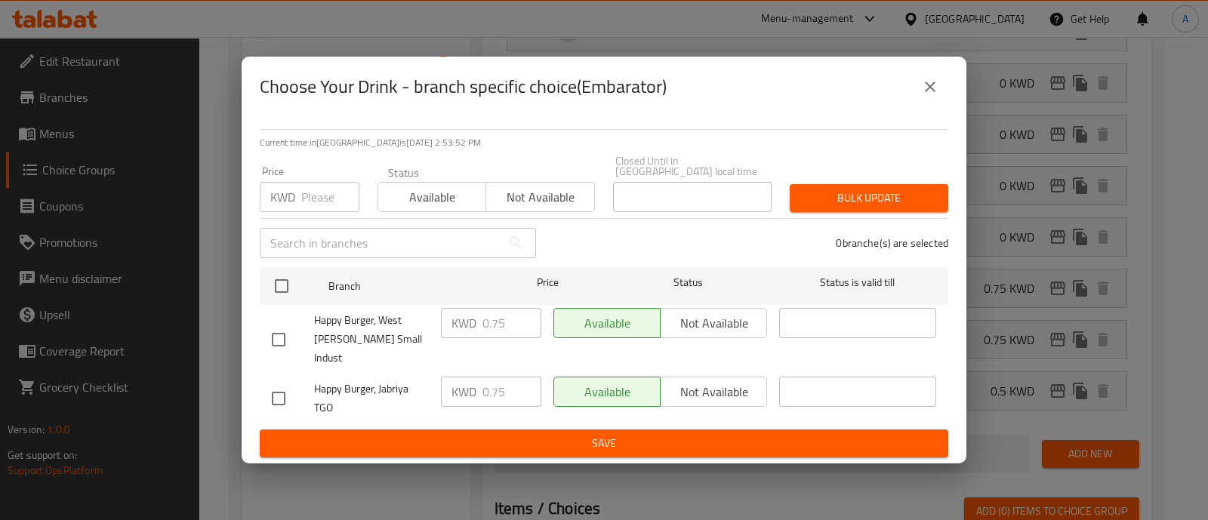
click at [933, 96] on icon "close" at bounding box center [930, 87] width 18 height 18
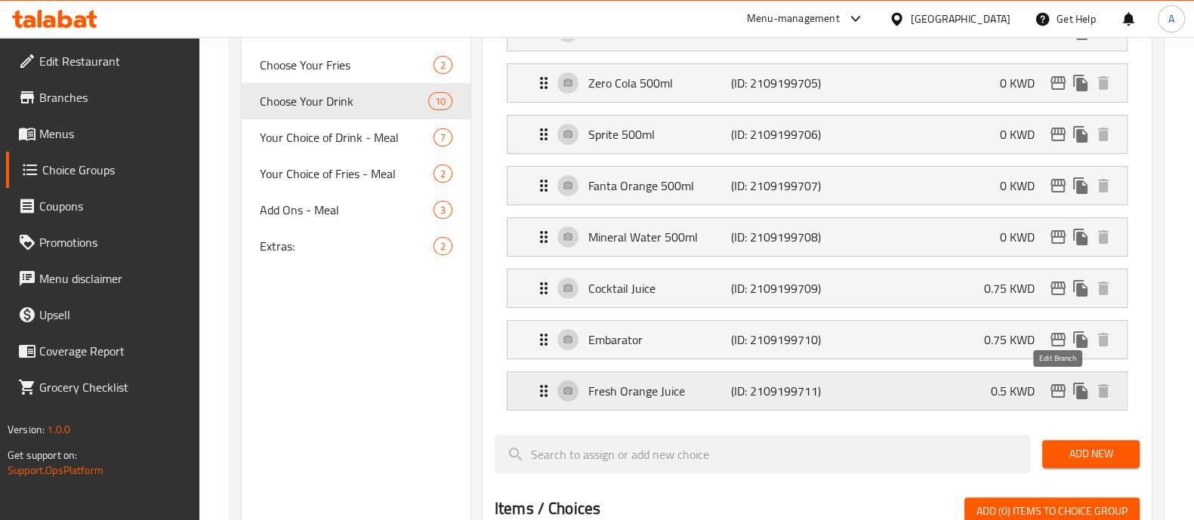
click at [1057, 387] on icon "edit" at bounding box center [1058, 391] width 15 height 14
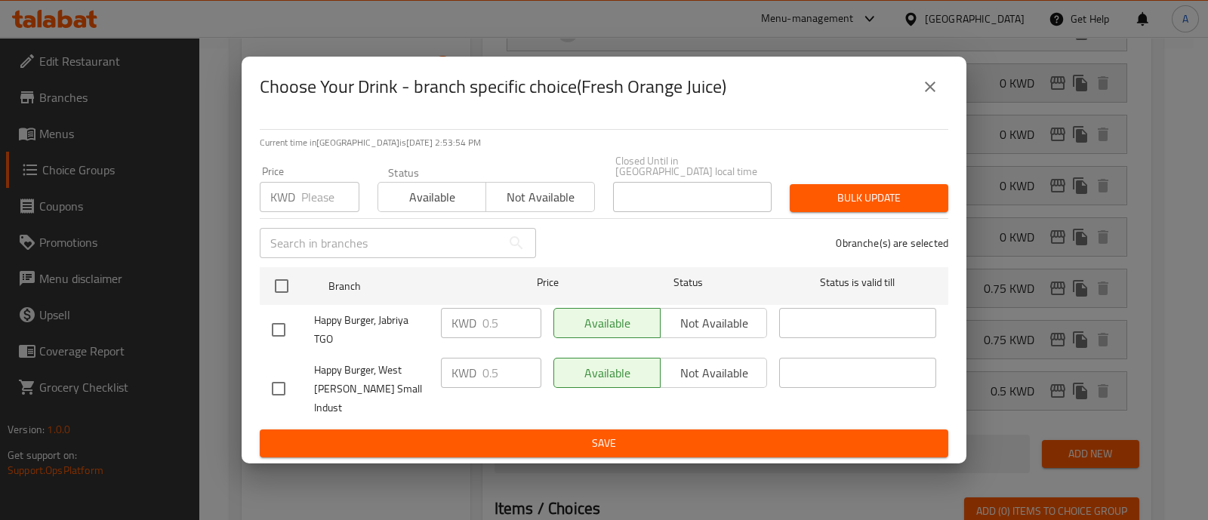
click at [925, 95] on icon "close" at bounding box center [930, 87] width 18 height 18
